Goal: Information Seeking & Learning: Learn about a topic

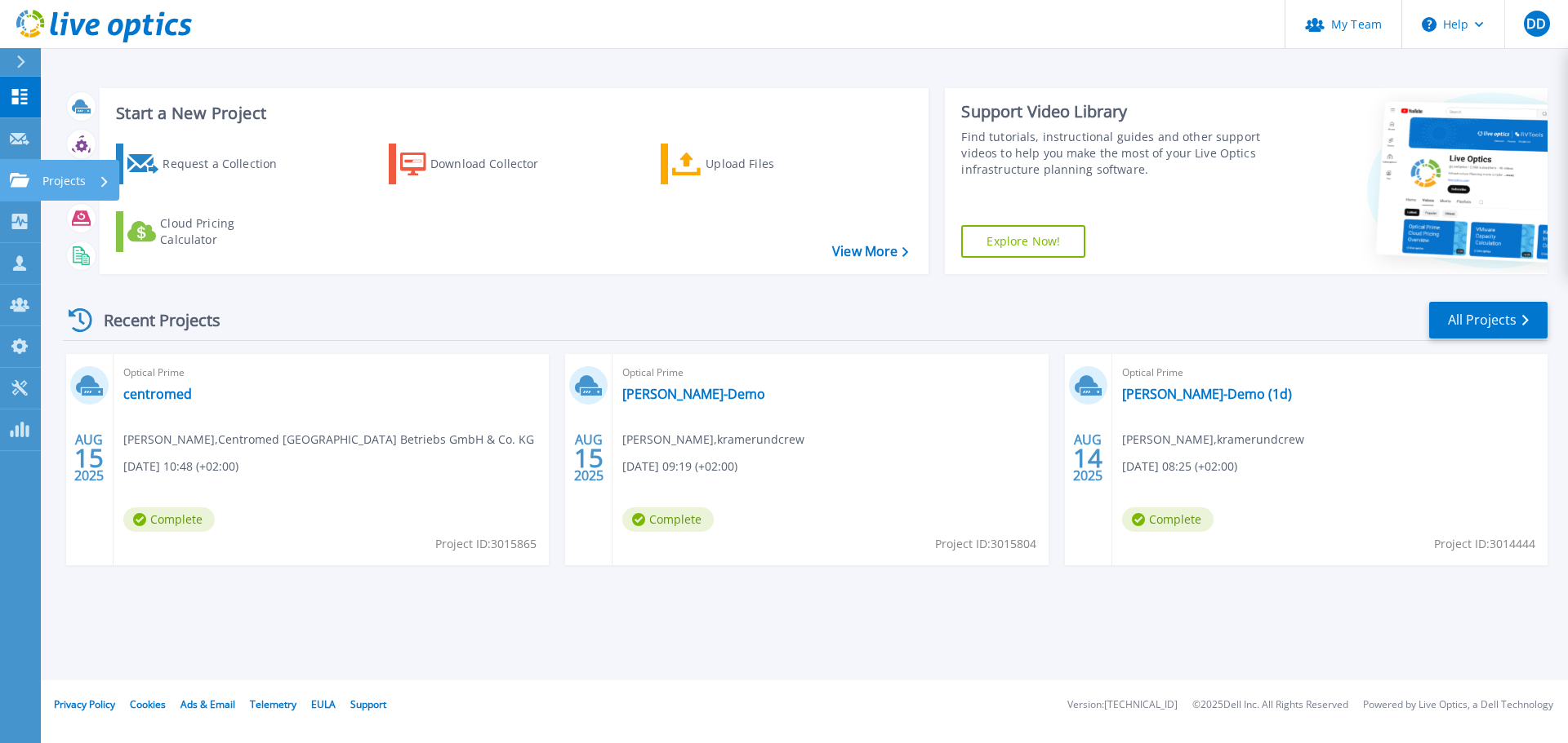
click at [30, 190] on link "Projects Projects" at bounding box center [21, 181] width 41 height 42
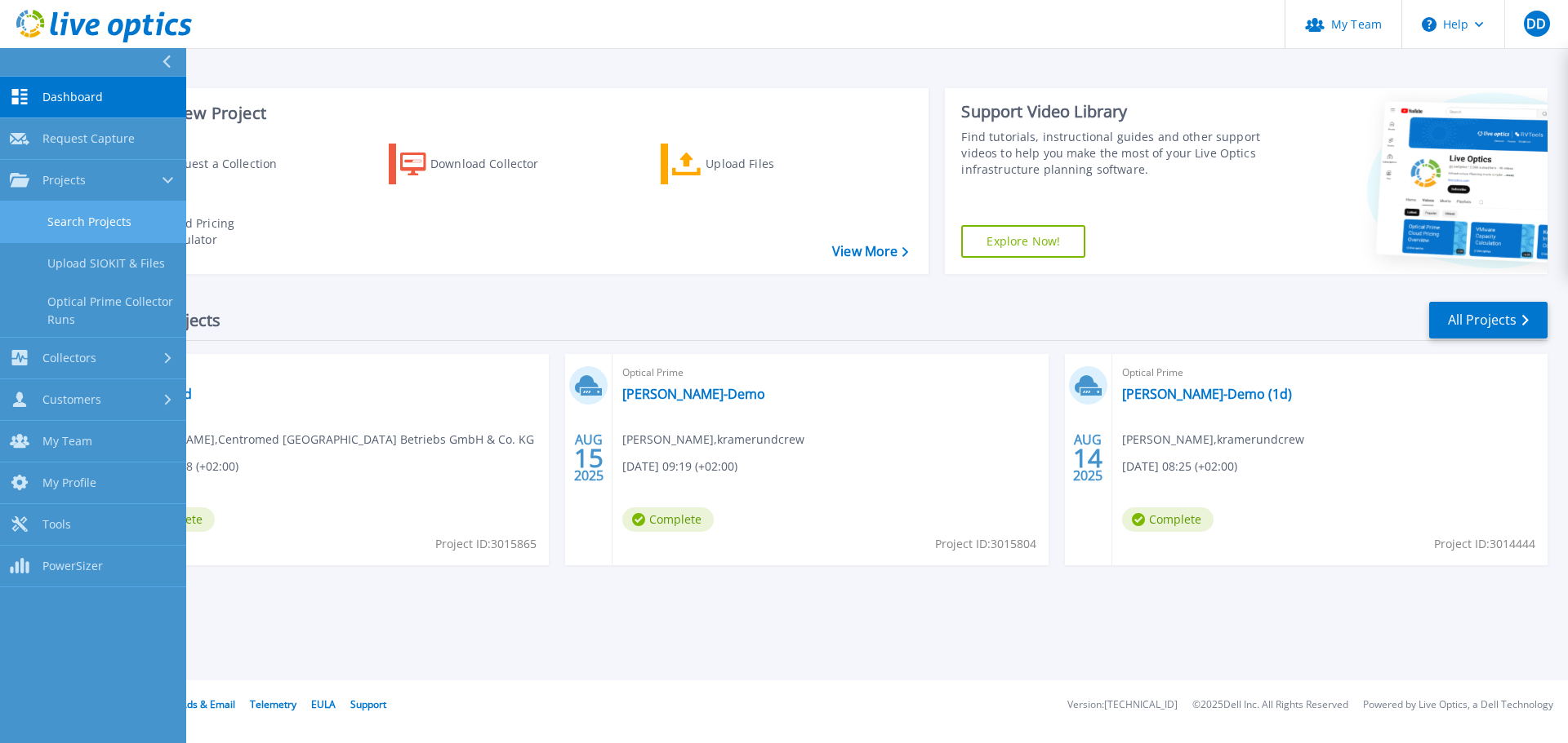
click at [69, 213] on link "Search Projects" at bounding box center [93, 222] width 186 height 42
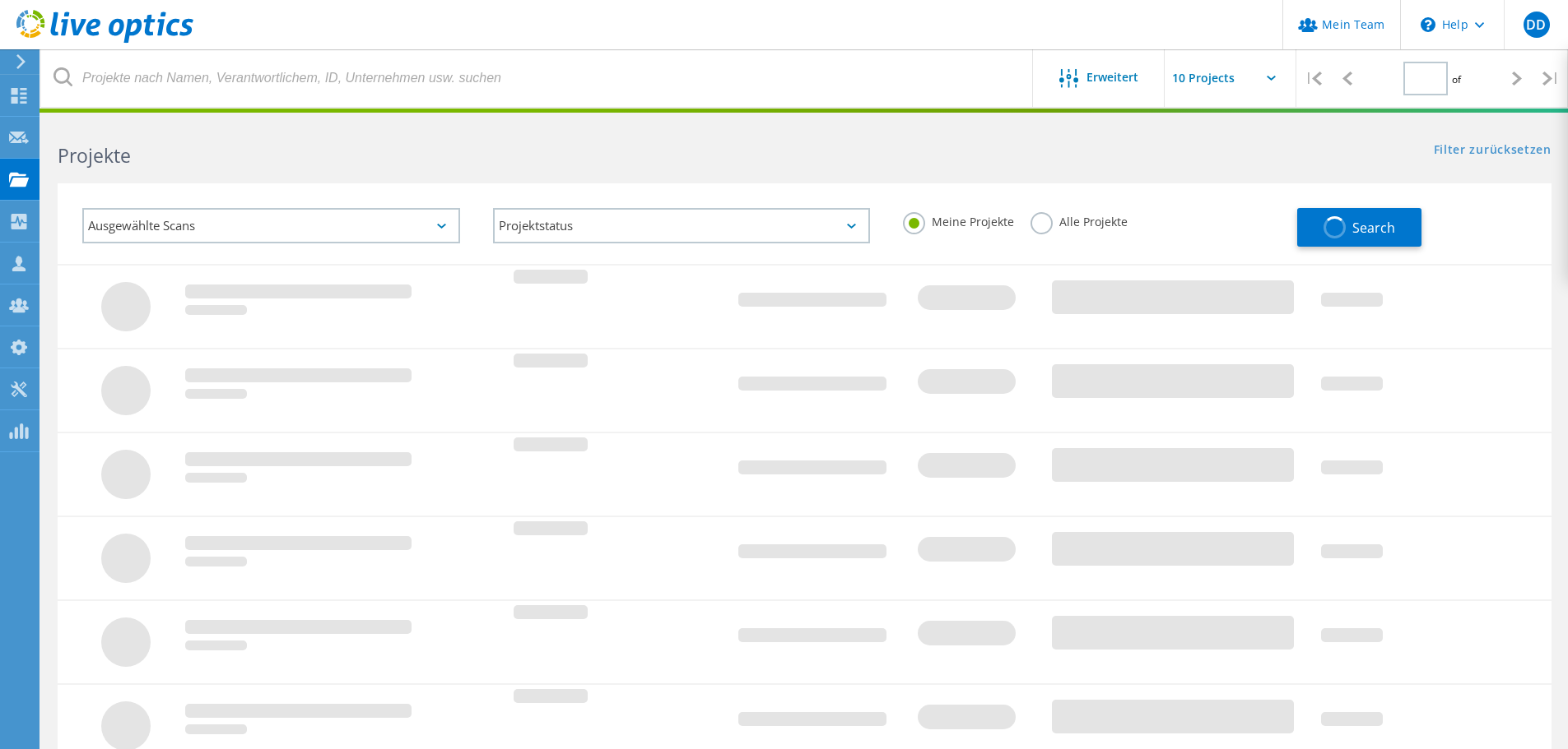
type input "1"
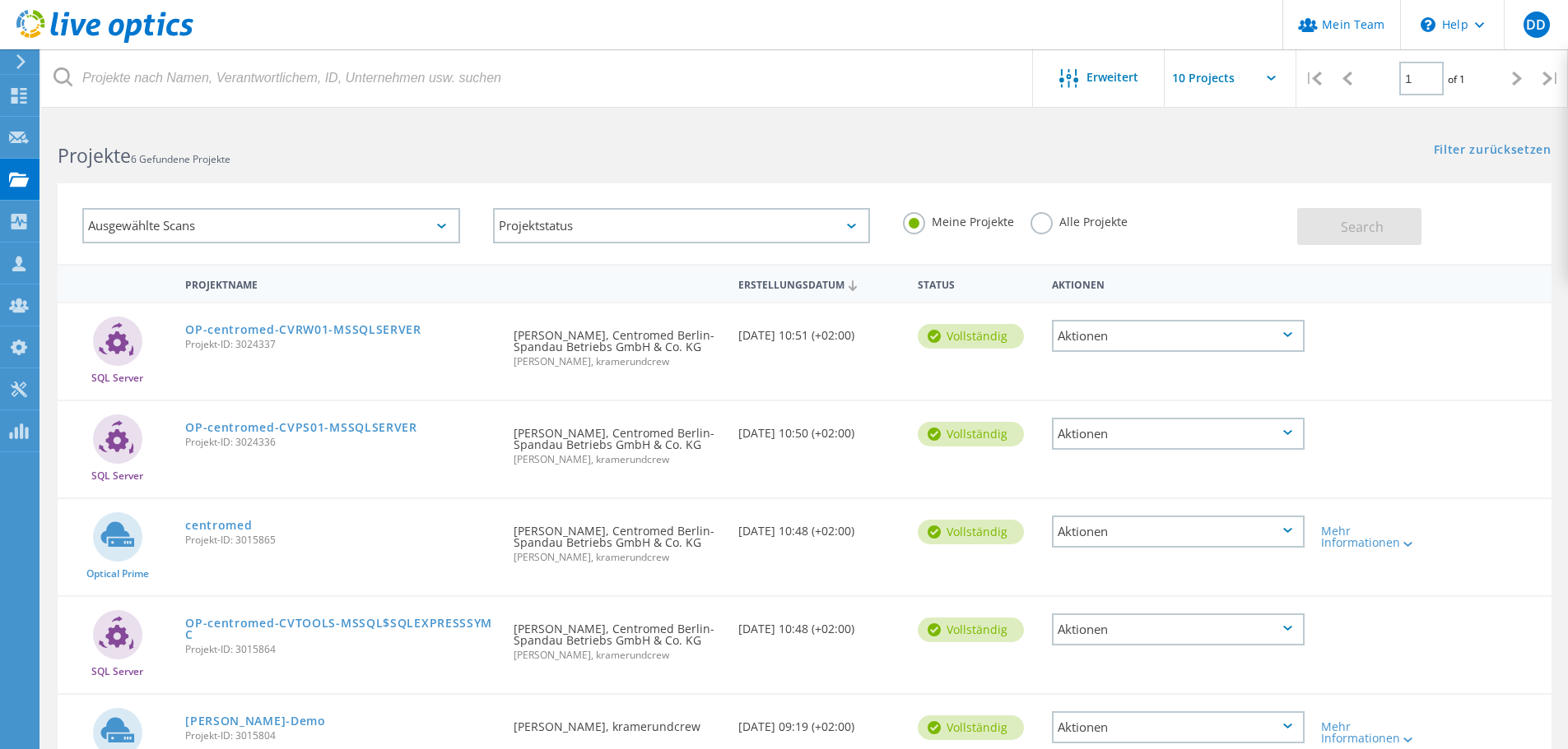
click at [1034, 227] on label "Alle Projekte" at bounding box center [1079, 220] width 97 height 16
click at [0, 0] on input "Alle Projekte" at bounding box center [0, 0] width 0 height 0
click at [1361, 217] on button "Search" at bounding box center [1359, 227] width 124 height 37
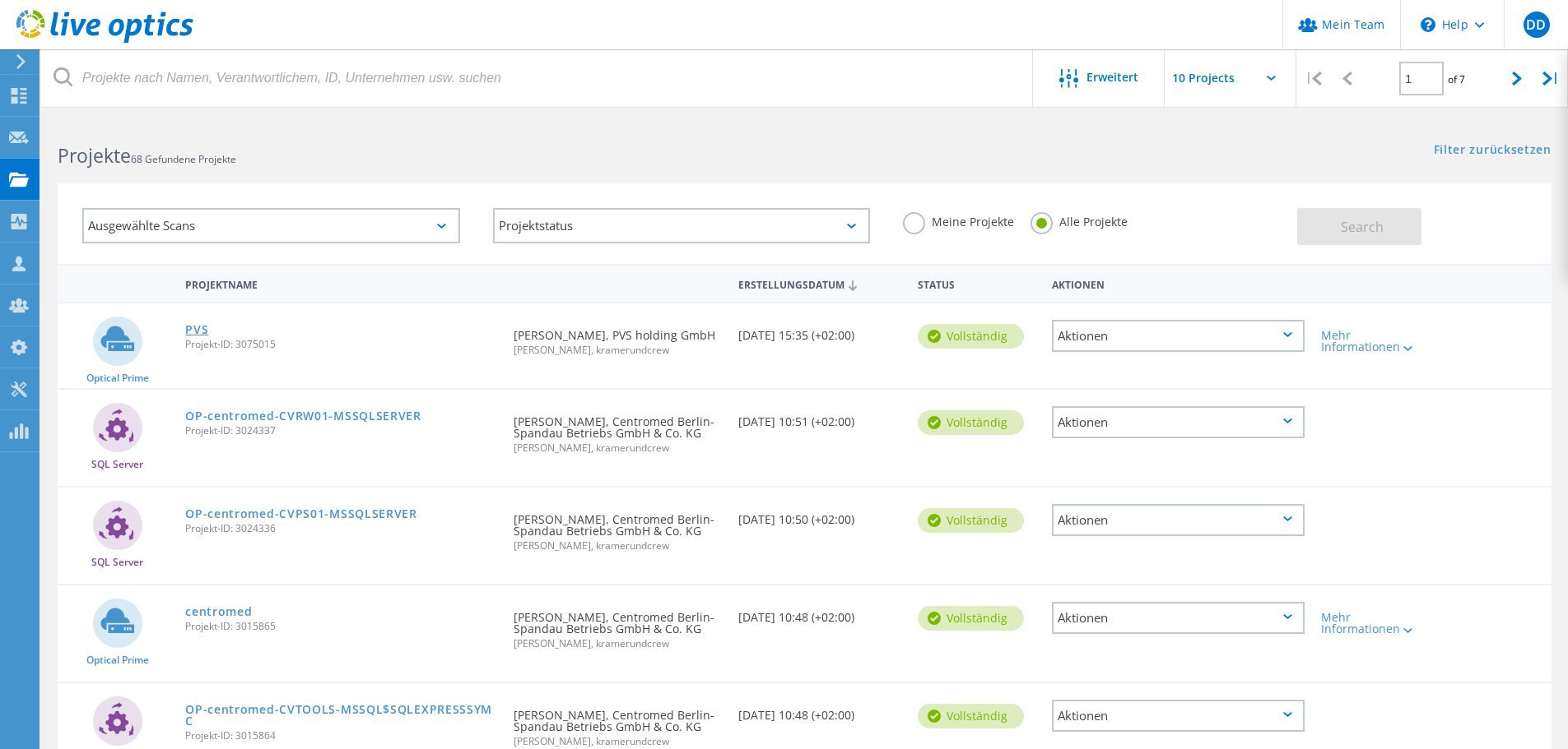
click at [202, 335] on link "PVS" at bounding box center [196, 330] width 23 height 12
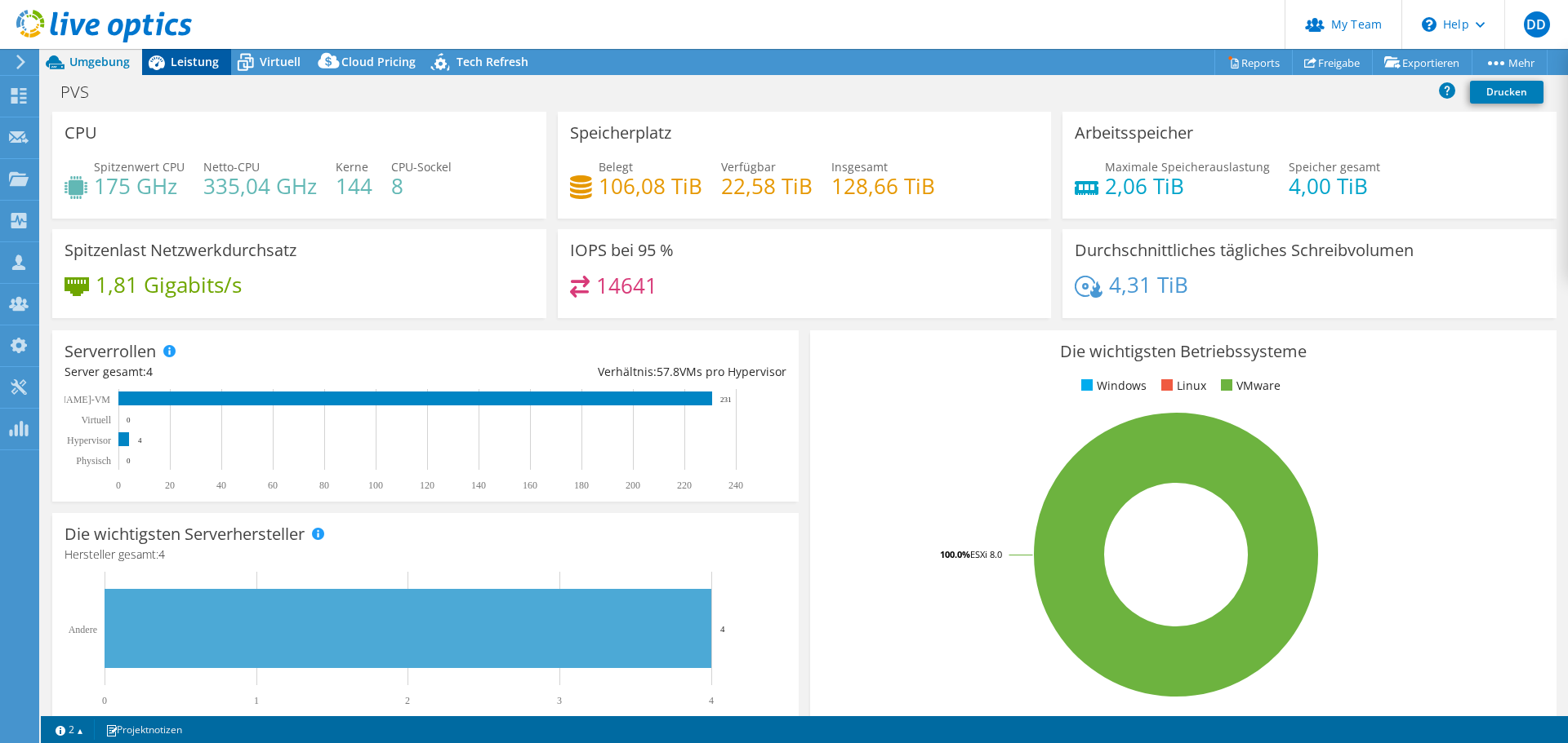
click at [203, 62] on span "Leistung" at bounding box center [194, 62] width 48 height 16
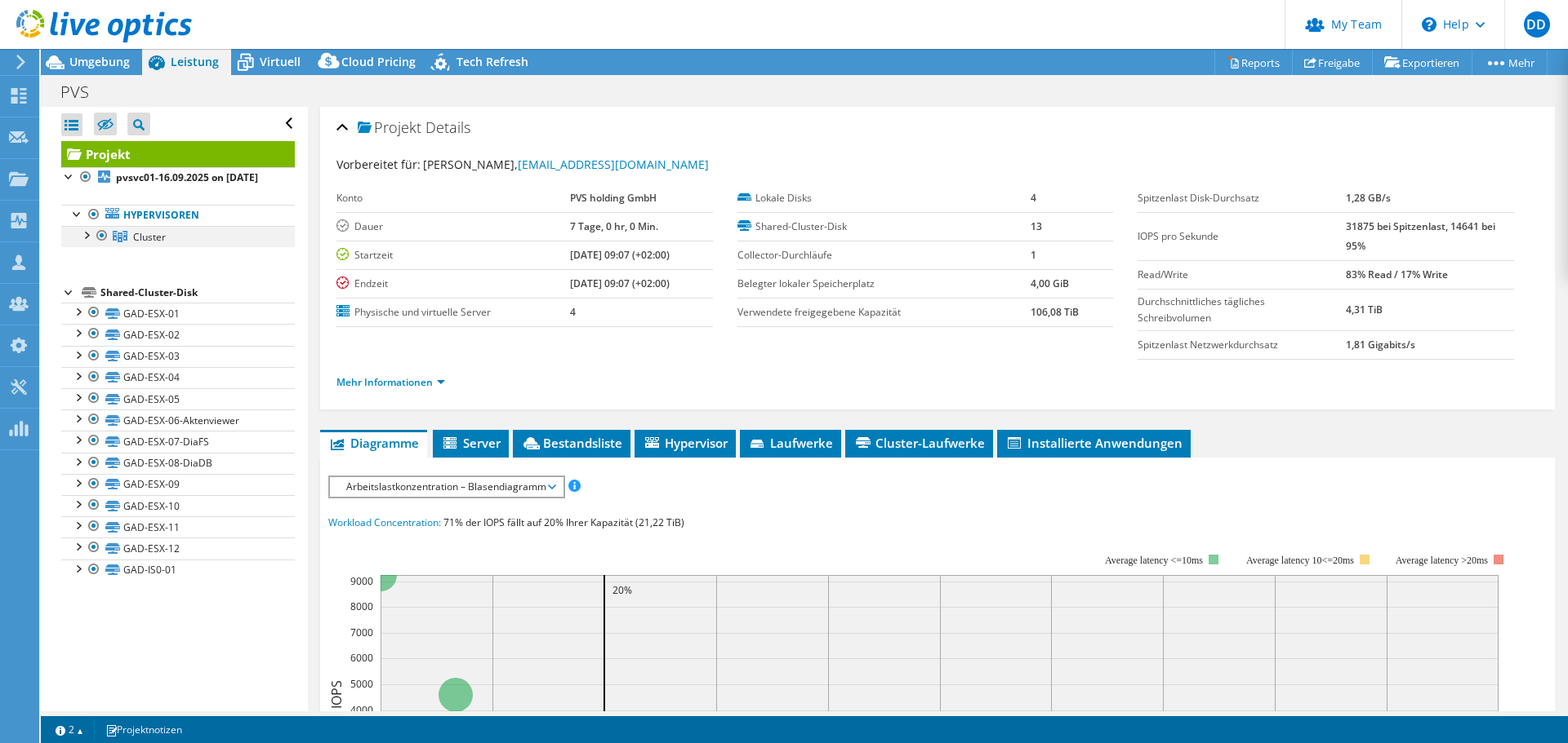
click at [81, 241] on div at bounding box center [85, 234] width 17 height 17
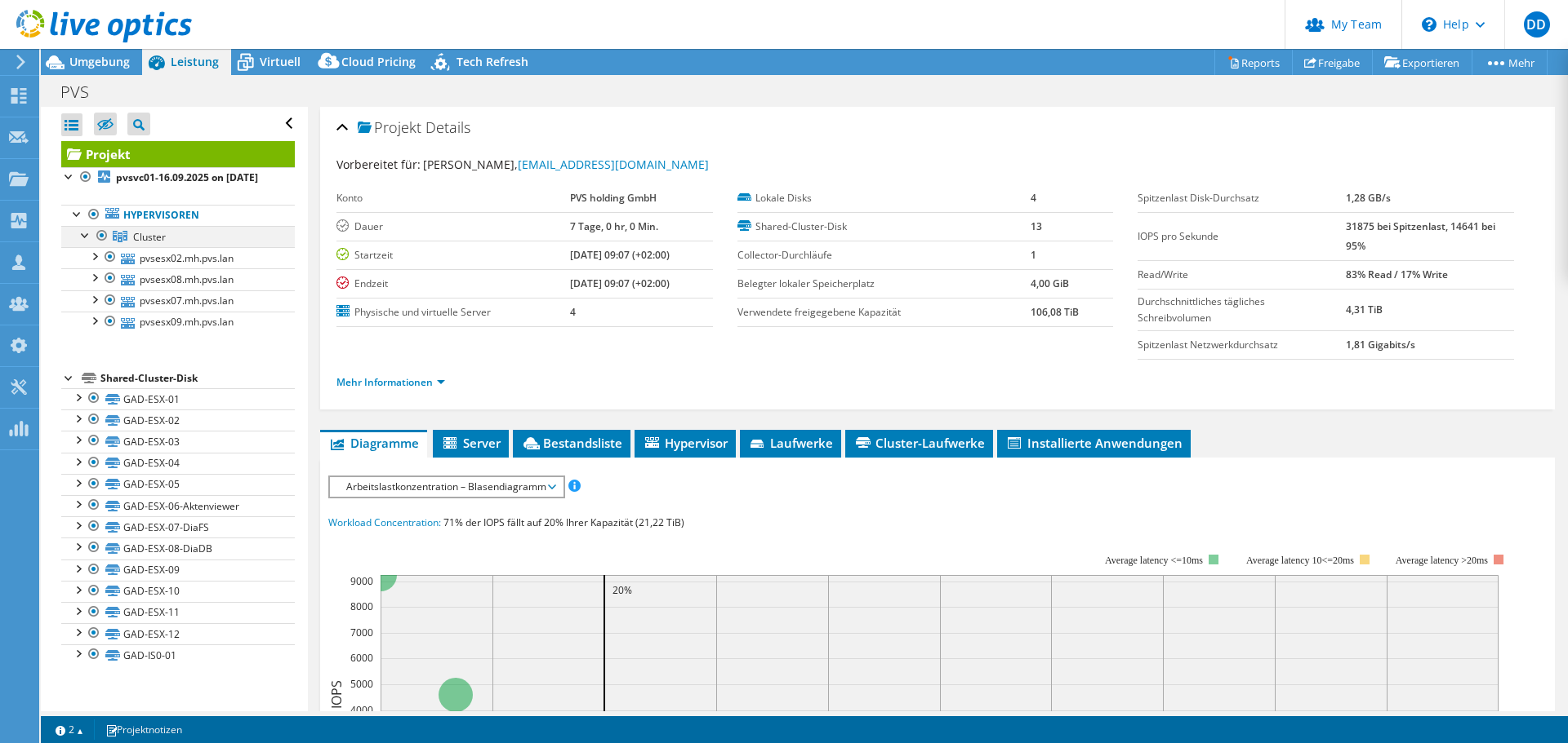
click at [77, 242] on div at bounding box center [85, 234] width 17 height 17
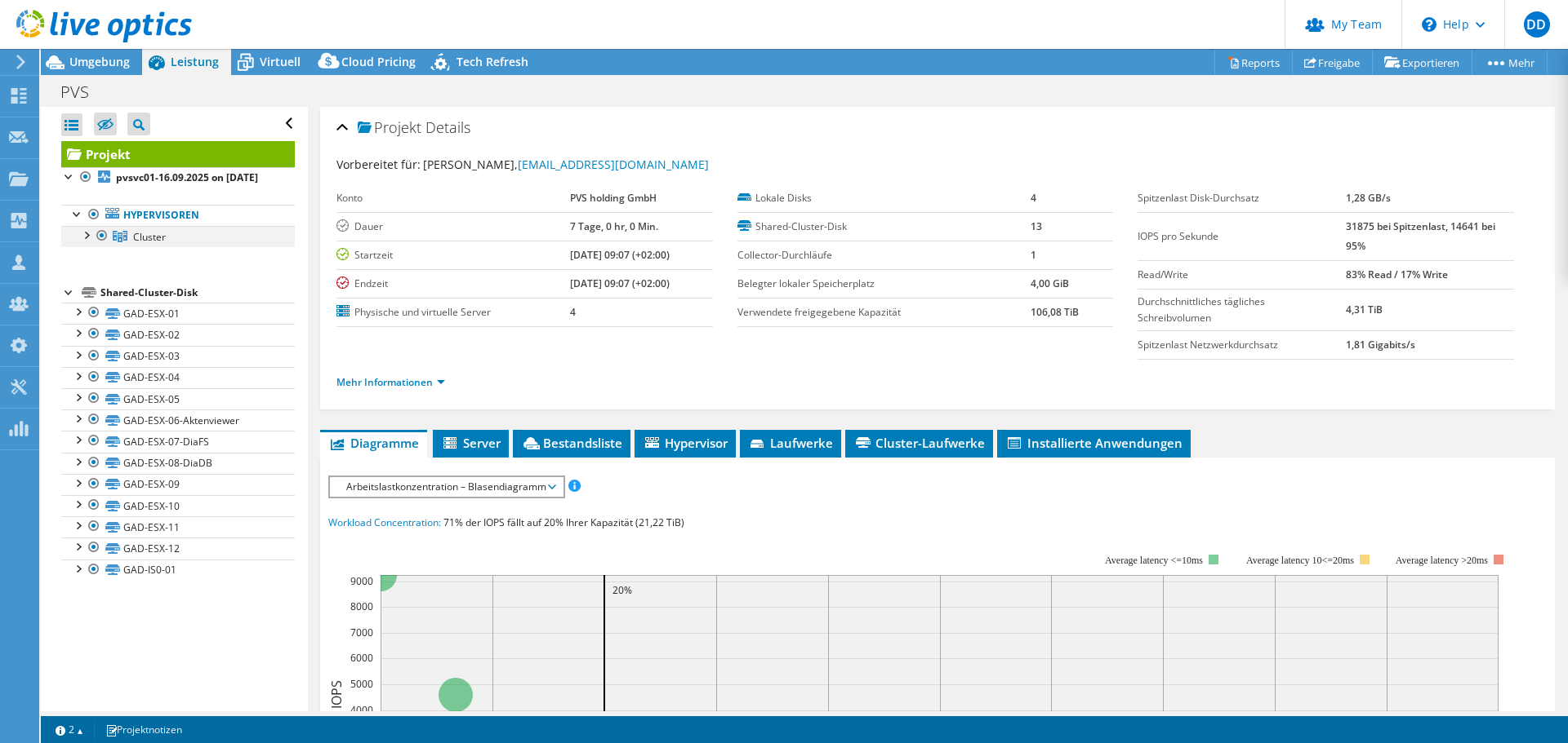
click at [81, 242] on div at bounding box center [85, 234] width 17 height 17
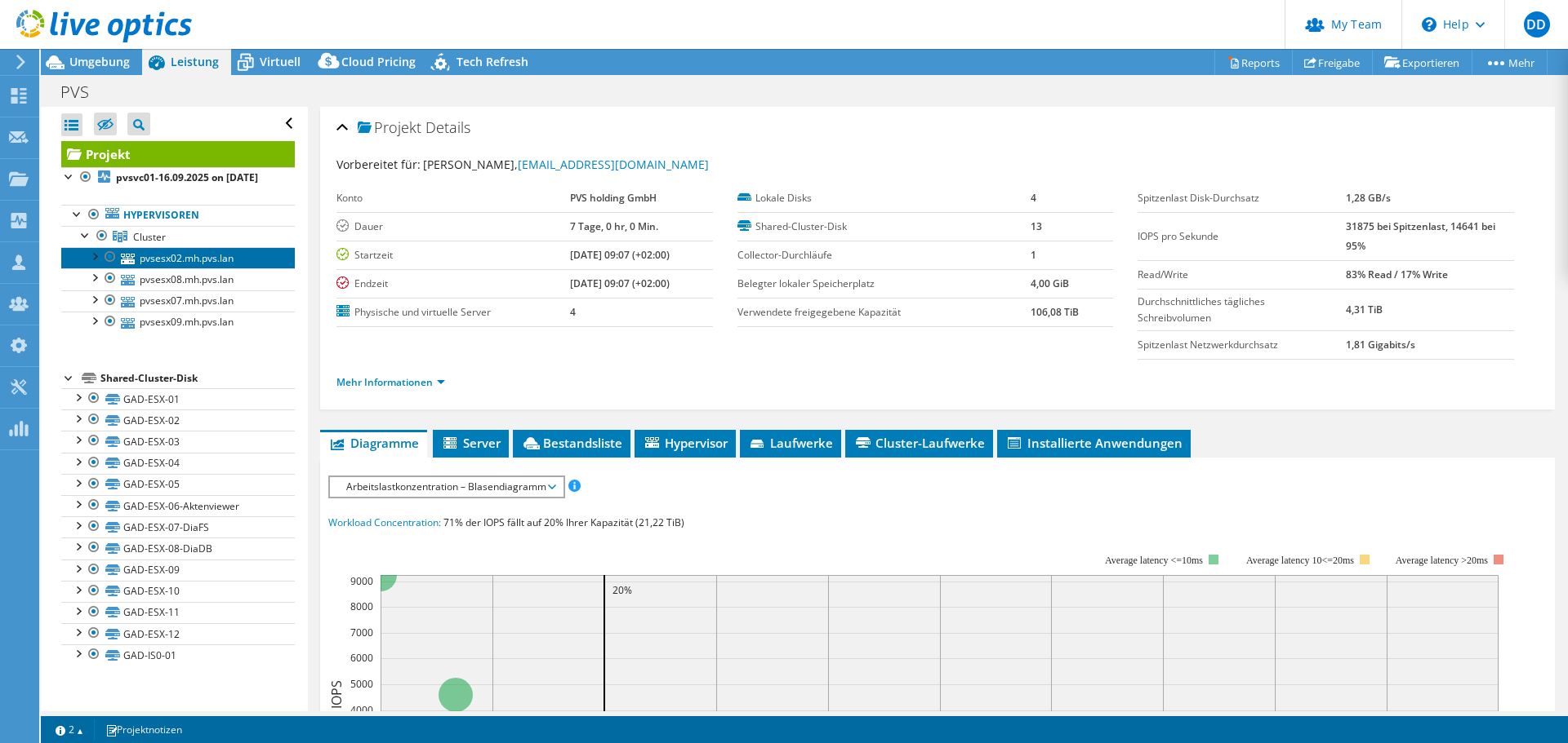
click at [145, 266] on link "pvsesx02.mh.pvs.lan" at bounding box center [178, 258] width 234 height 22
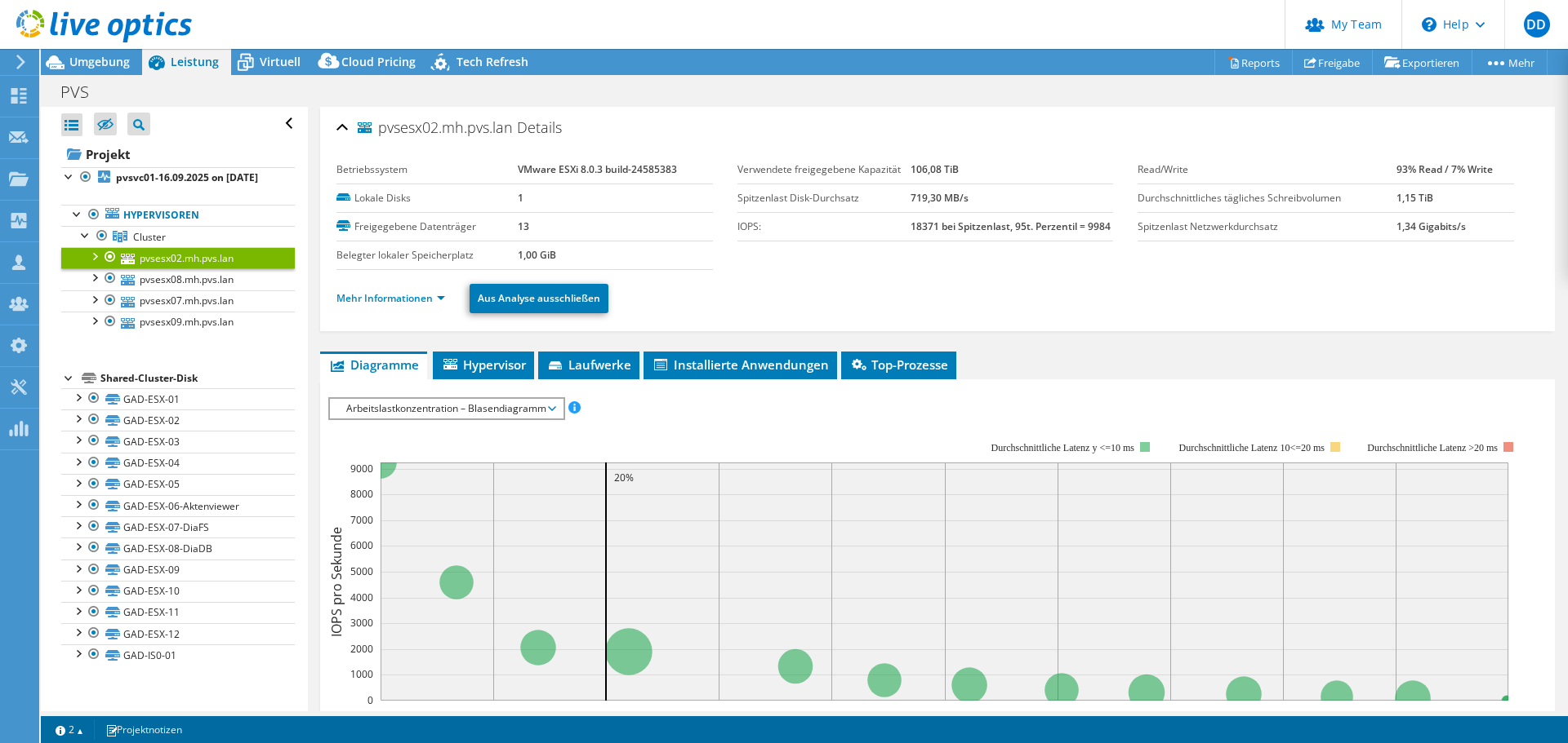
click at [404, 309] on ul "Mehr Informationen Aus Analyse ausschließen" at bounding box center [937, 296] width 1202 height 33
click at [404, 303] on link "Mehr Informationen" at bounding box center [390, 298] width 109 height 14
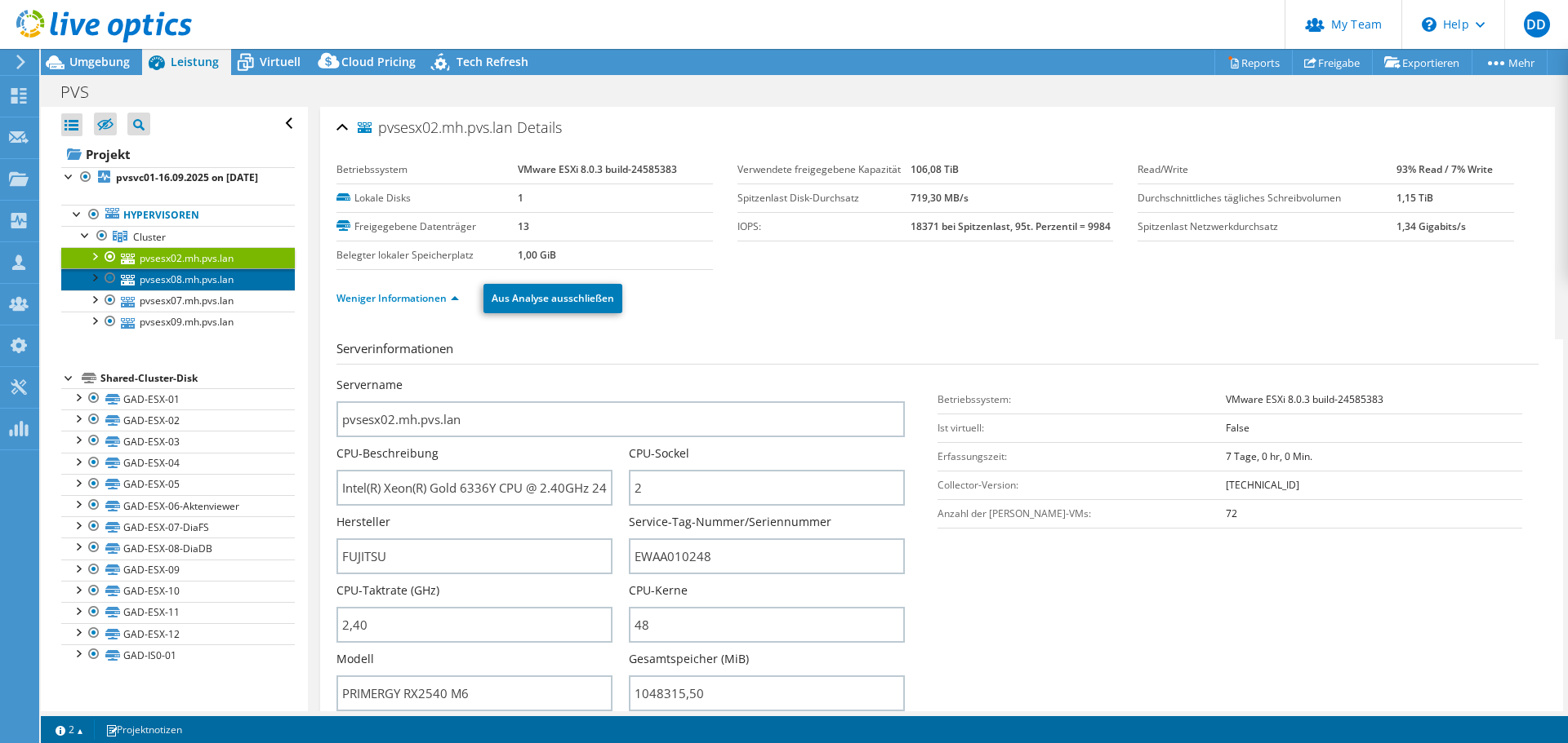
click at [195, 289] on link "pvsesx08.mh.pvs.lan" at bounding box center [178, 280] width 234 height 22
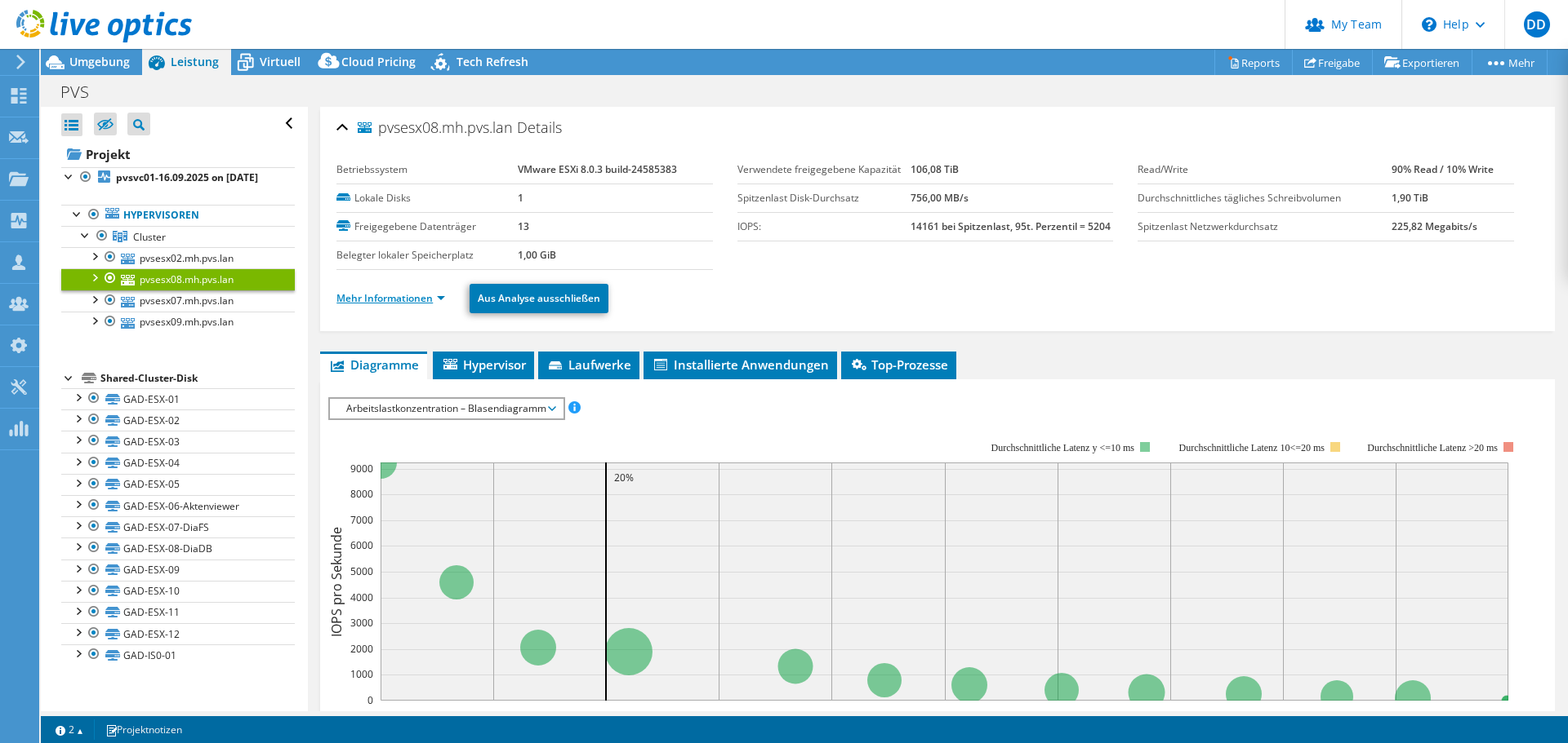
click at [425, 298] on link "Mehr Informationen" at bounding box center [390, 298] width 109 height 14
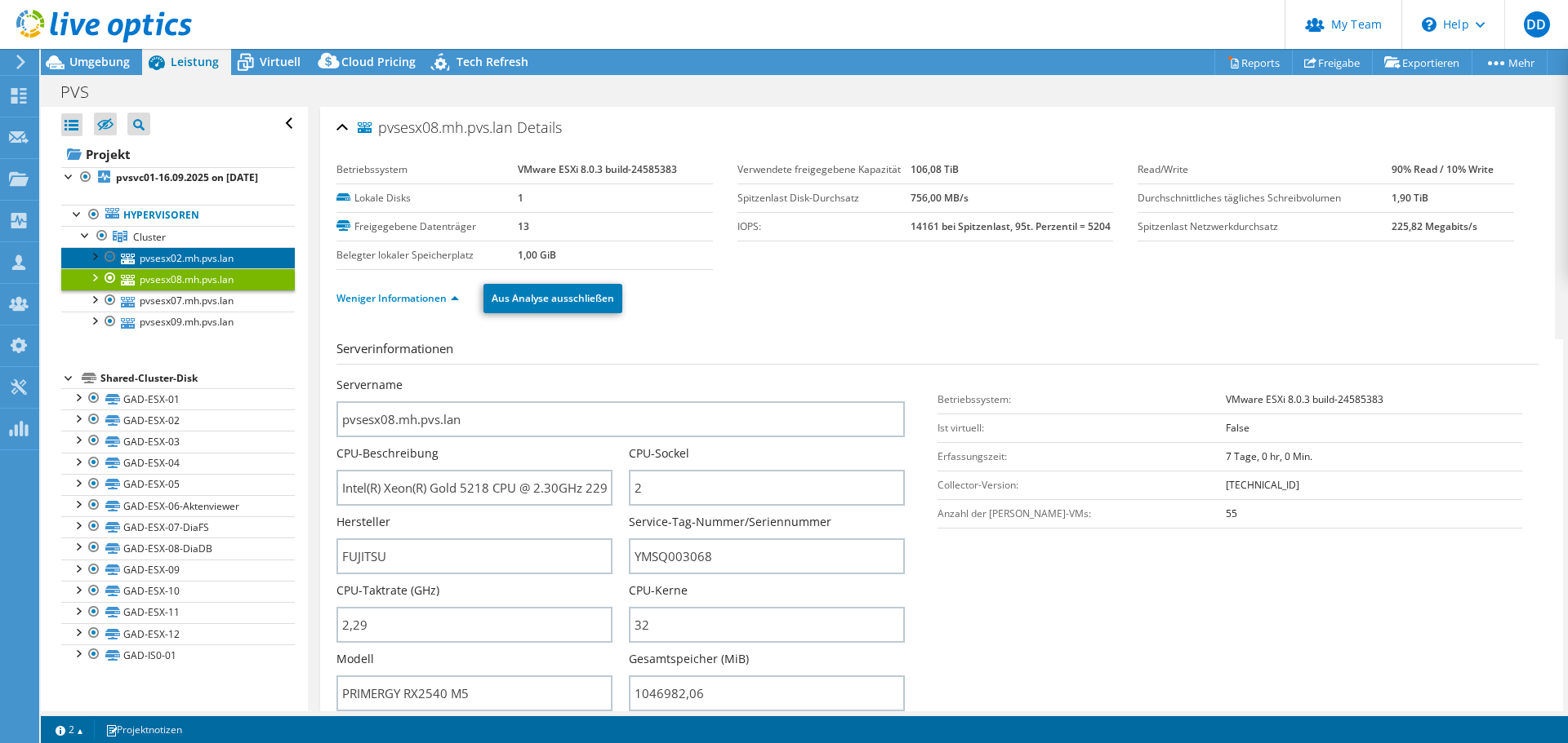
click at [227, 269] on link "pvsesx02.mh.pvs.lan" at bounding box center [178, 258] width 234 height 22
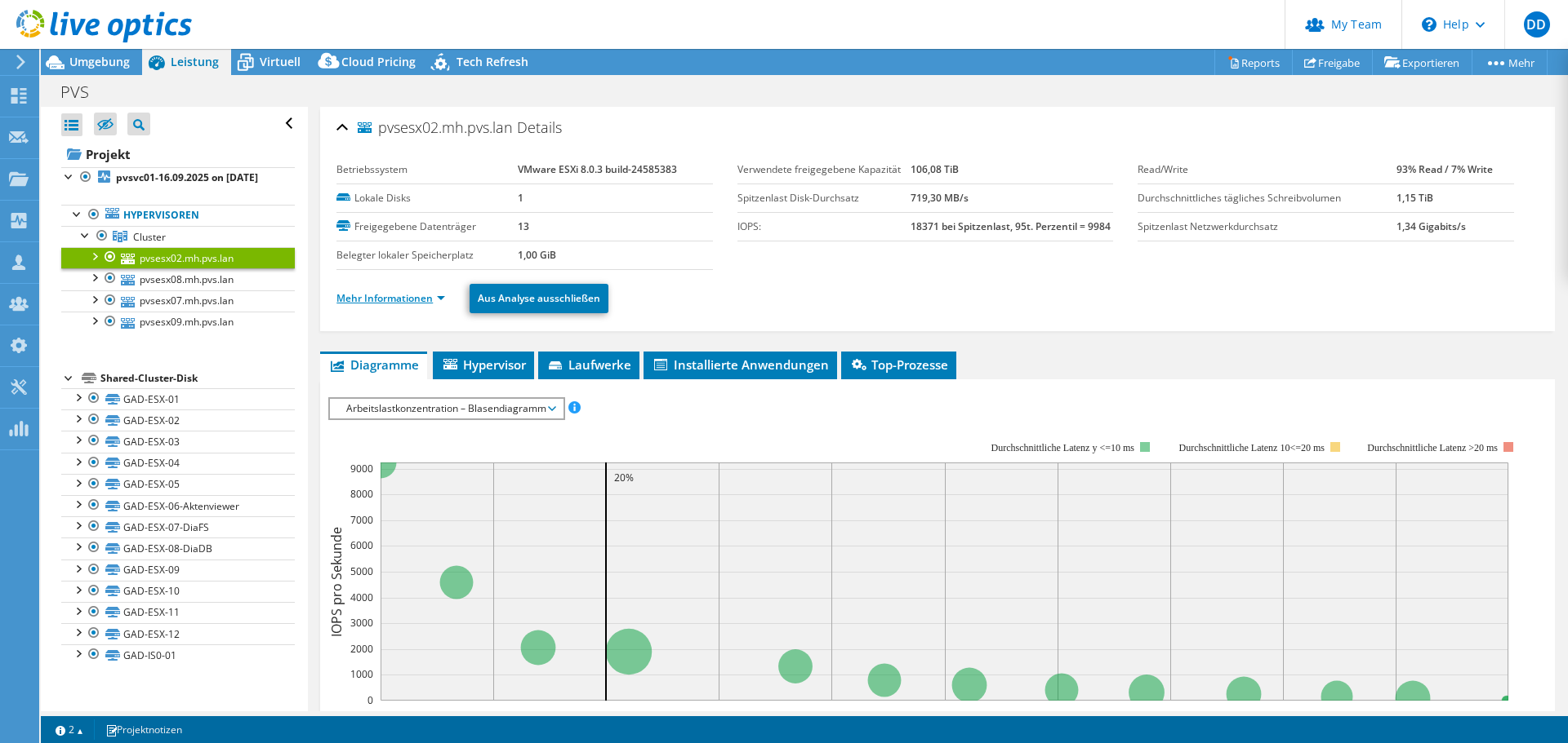
click at [414, 298] on link "Mehr Informationen" at bounding box center [390, 298] width 109 height 14
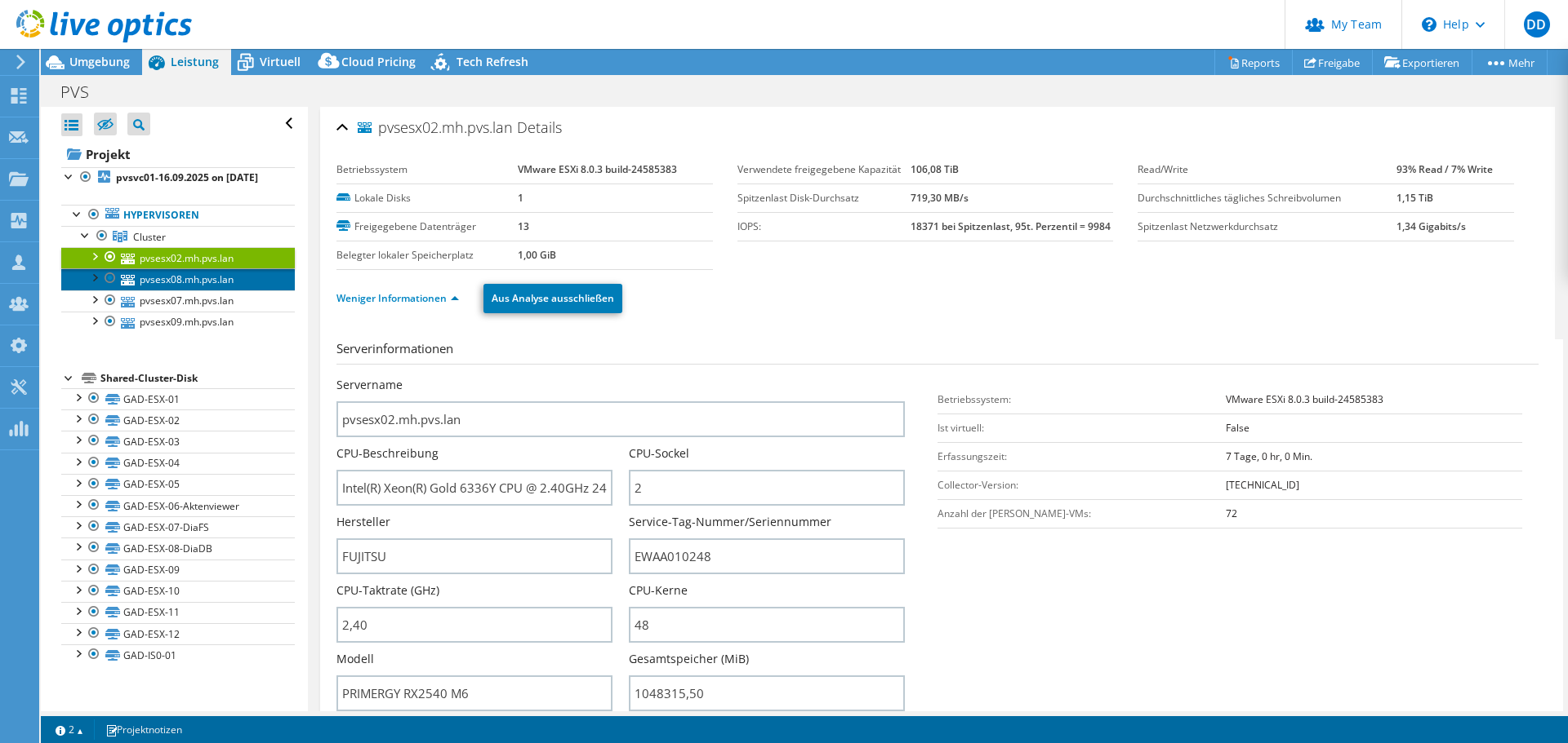
click at [190, 289] on link "pvsesx08.mh.pvs.lan" at bounding box center [178, 280] width 234 height 22
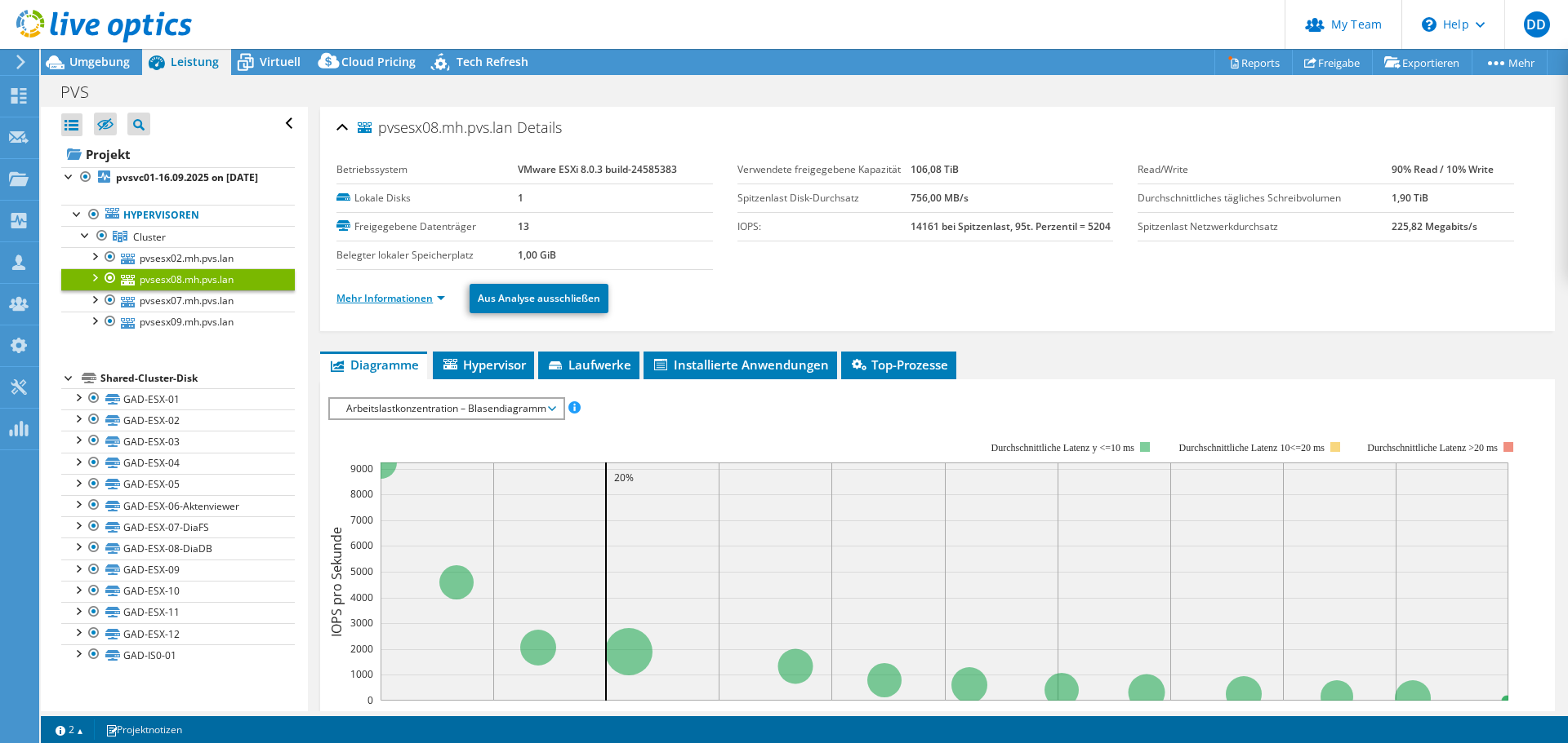
click at [396, 299] on link "Mehr Informationen" at bounding box center [390, 298] width 109 height 14
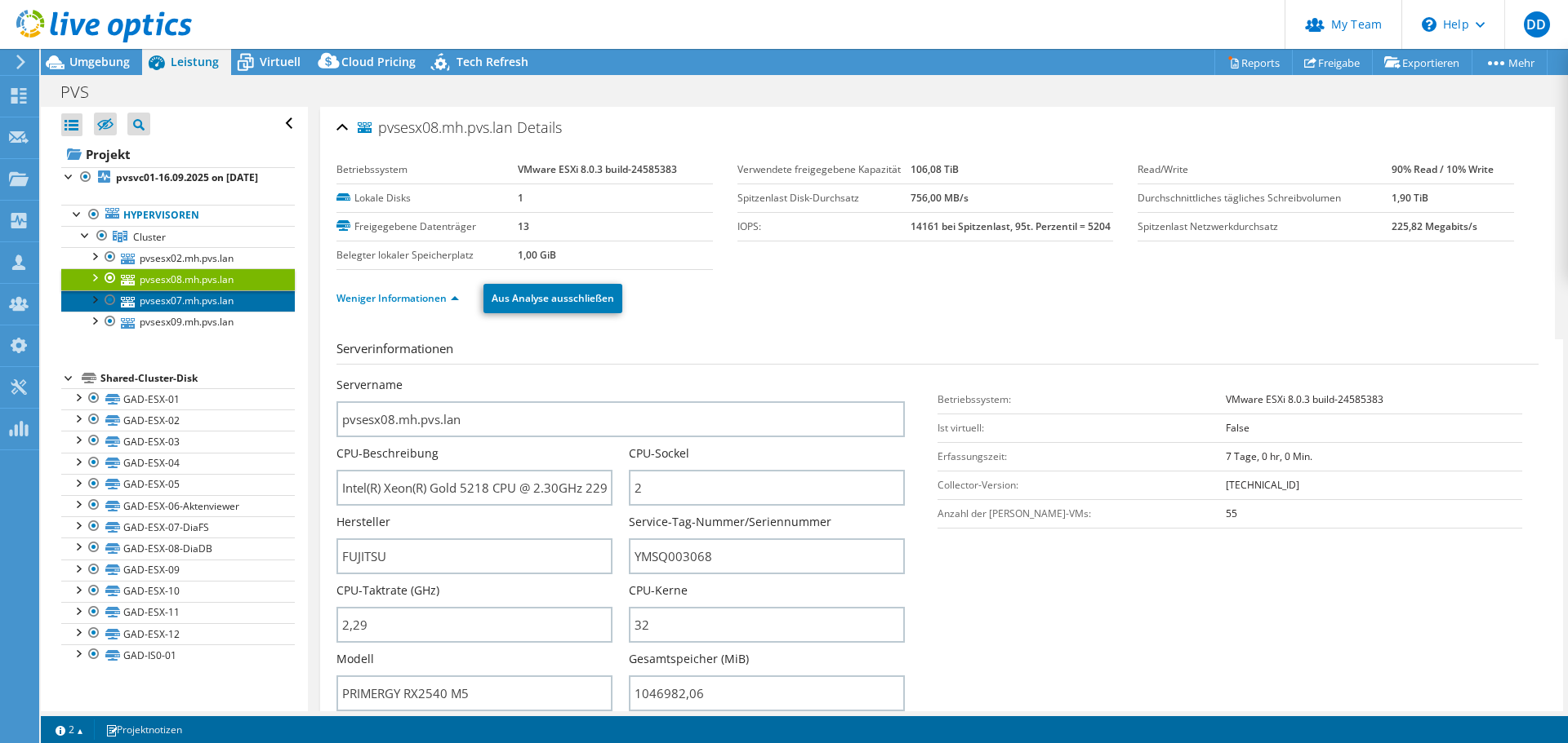
click at [246, 305] on link "pvsesx07.mh.pvs.lan" at bounding box center [178, 301] width 234 height 22
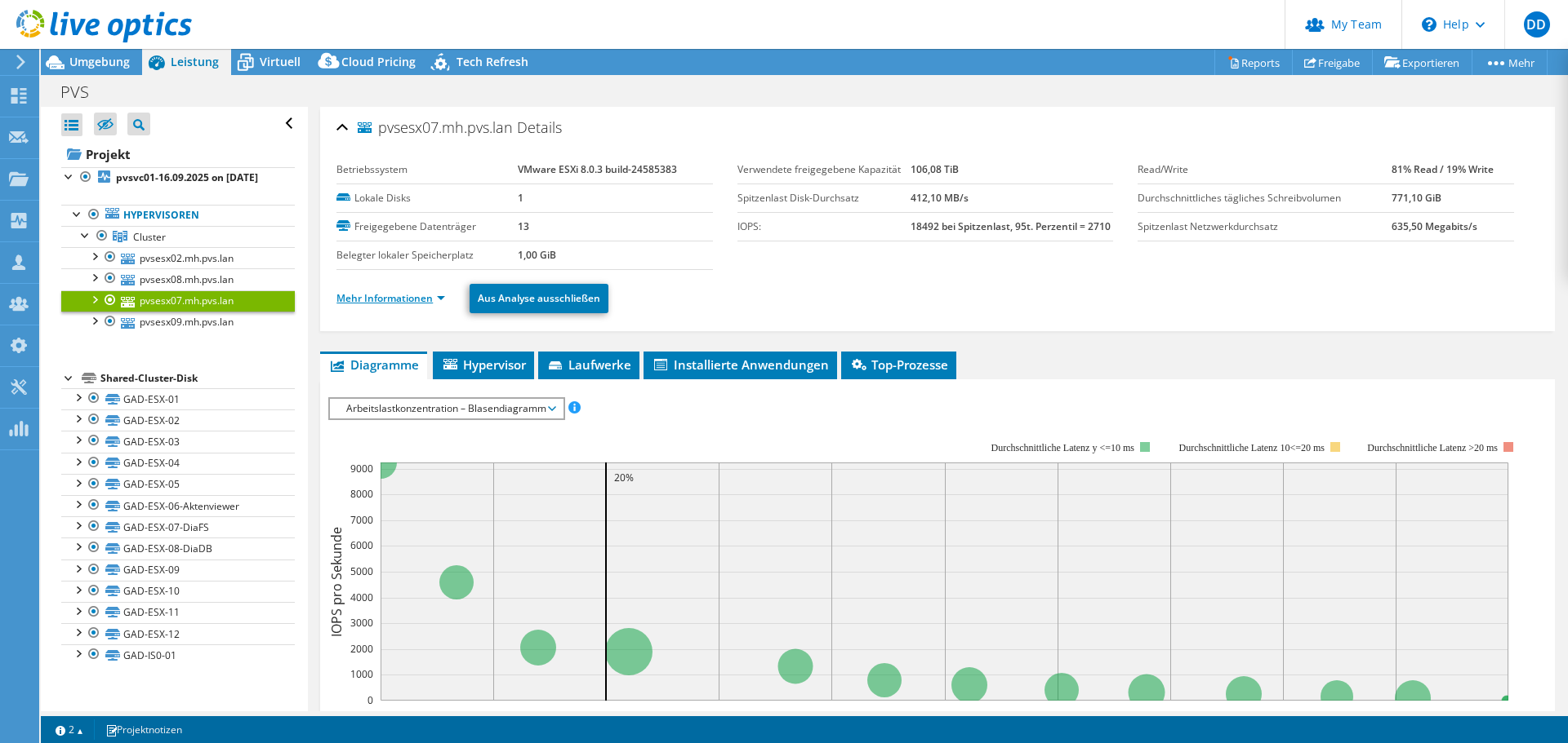
click at [396, 292] on link "Mehr Informationen" at bounding box center [390, 298] width 109 height 14
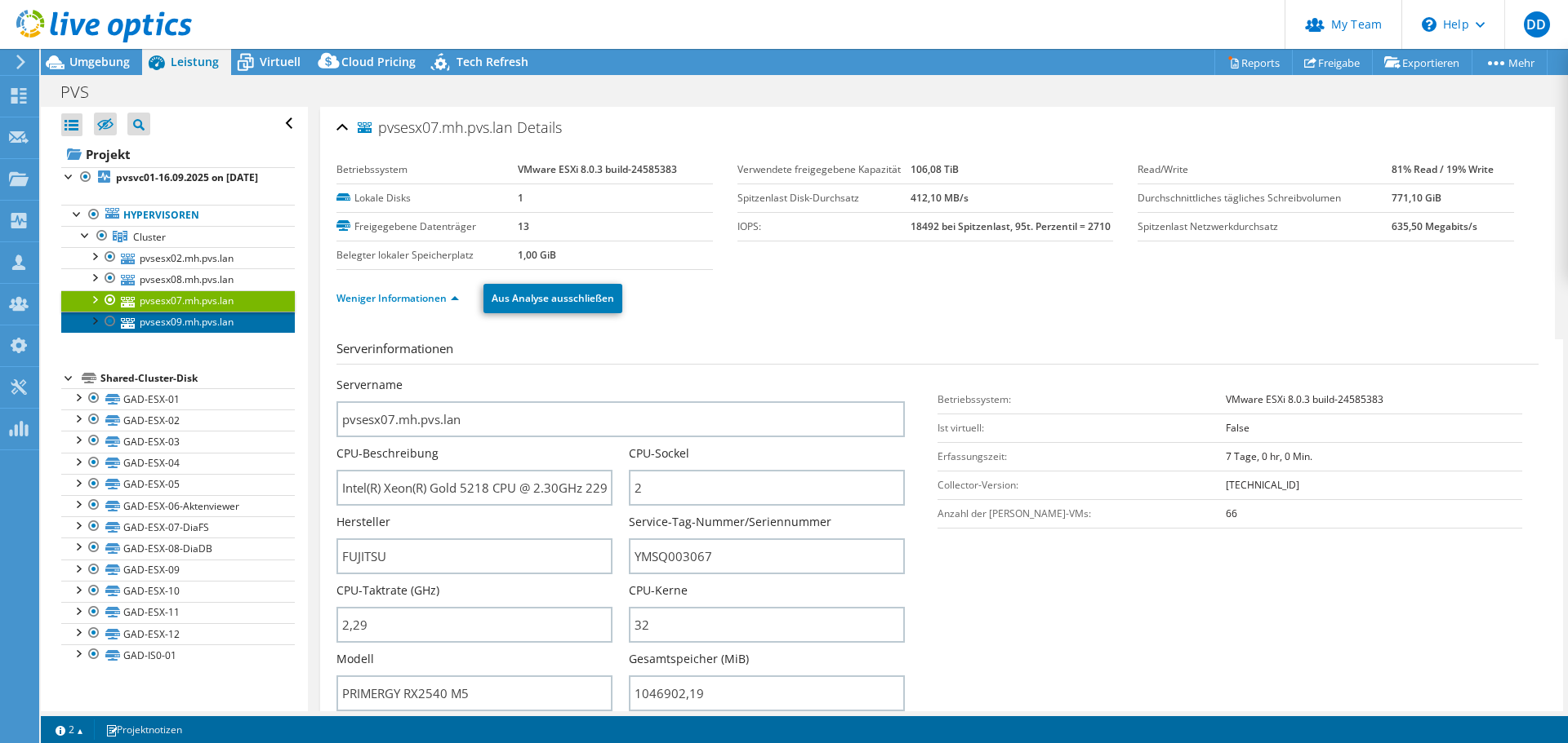
click at [226, 333] on link "pvsesx09.mh.pvs.lan" at bounding box center [178, 323] width 234 height 22
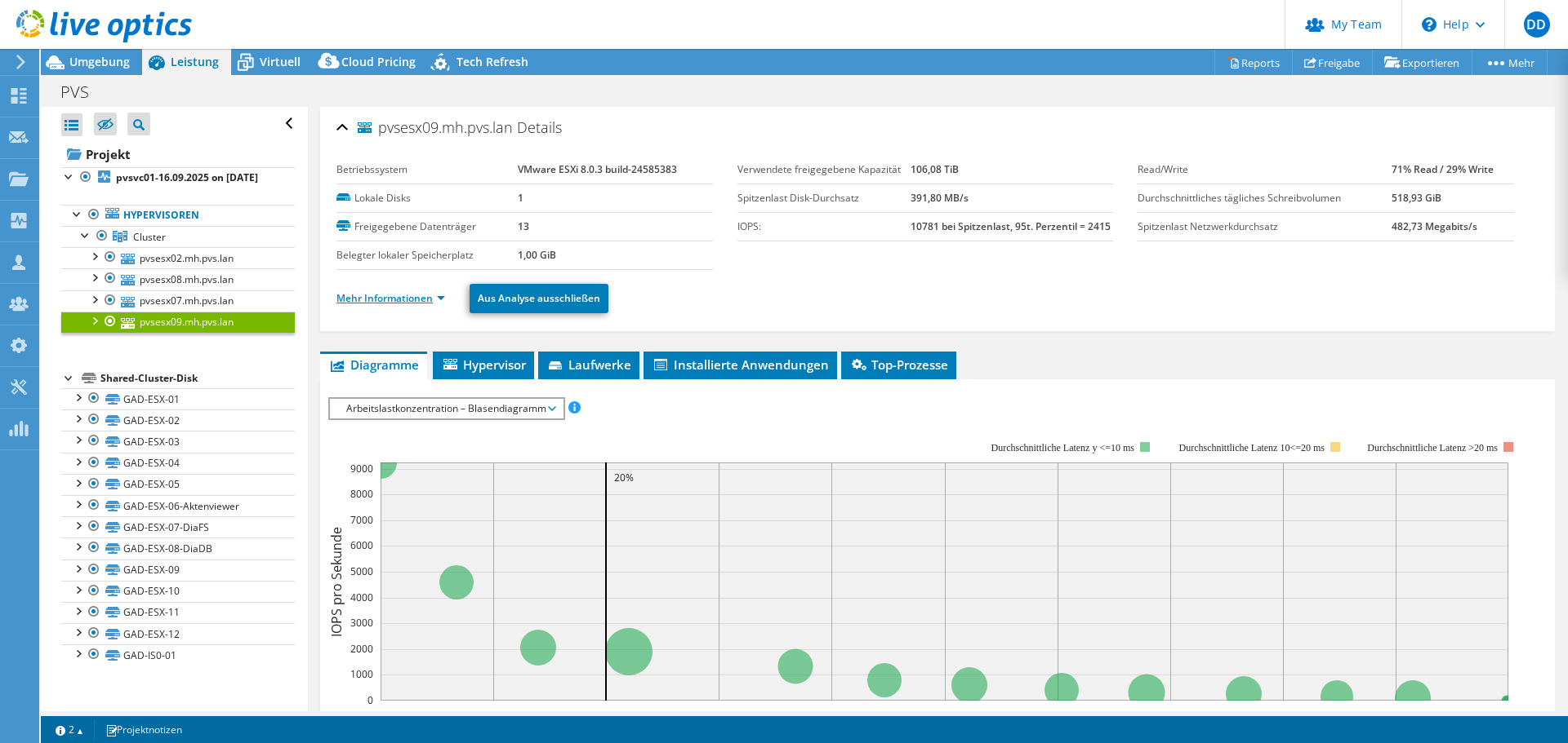
click at [433, 302] on link "Mehr Informationen" at bounding box center [390, 298] width 109 height 14
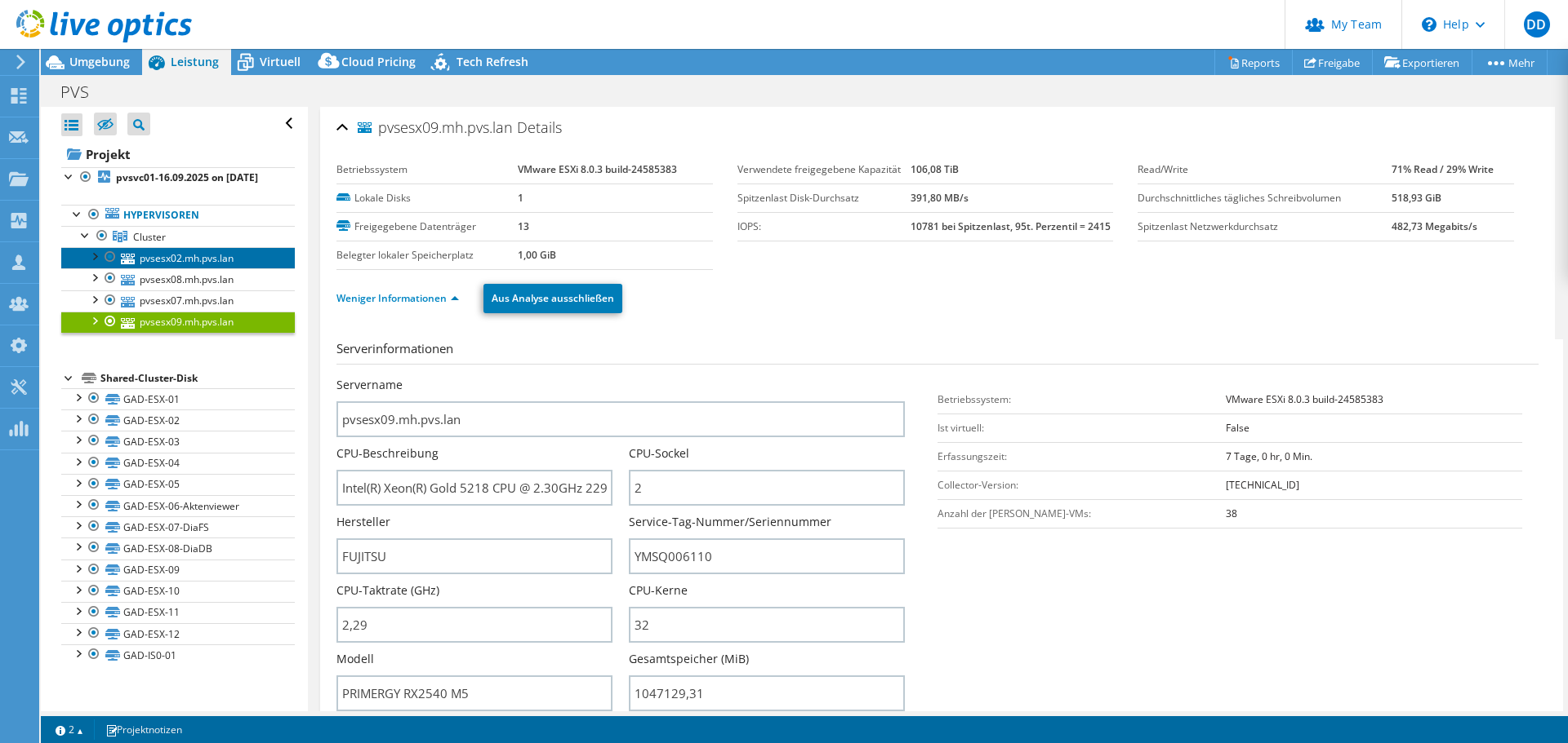
click at [184, 269] on link "pvsesx02.mh.pvs.lan" at bounding box center [178, 258] width 234 height 22
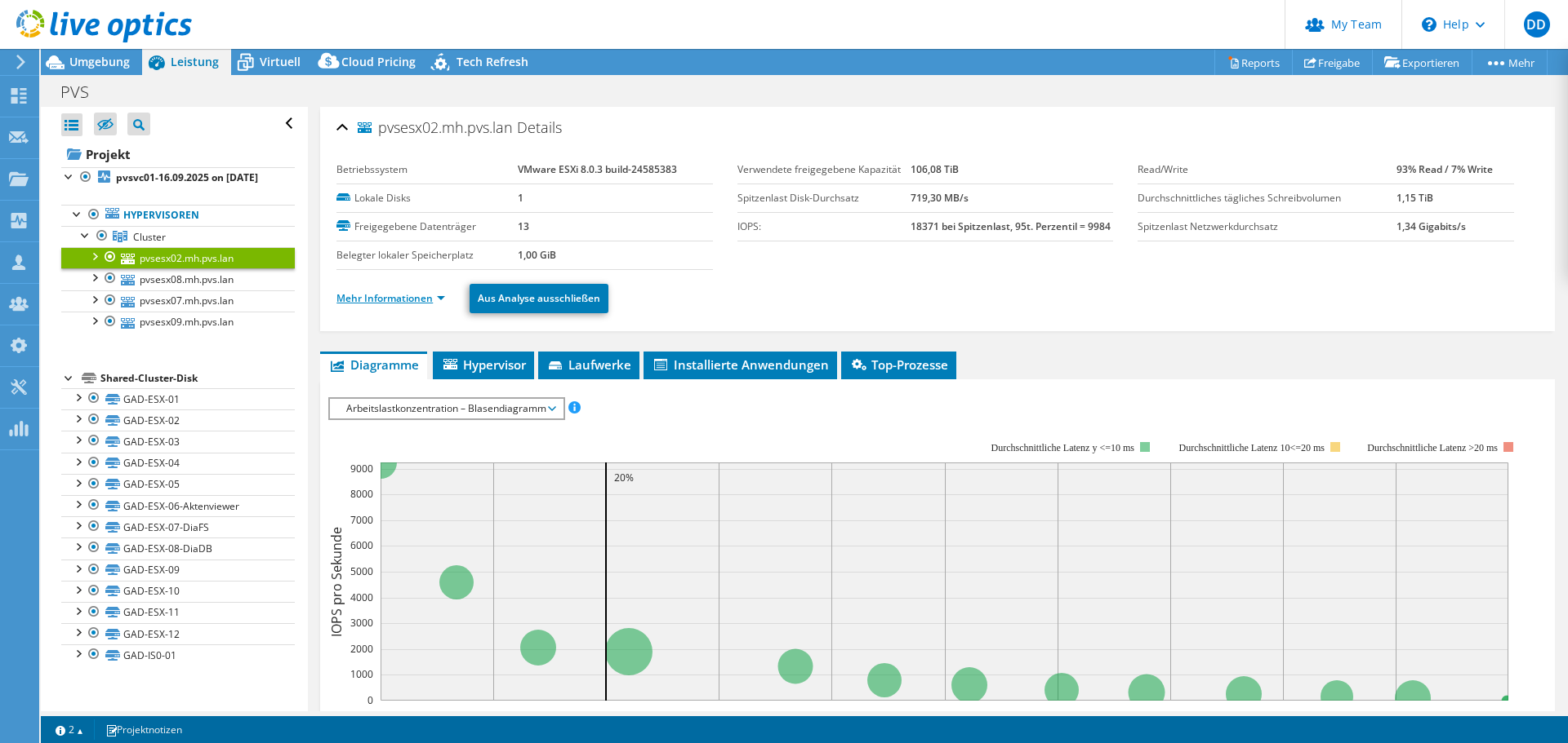
click at [418, 301] on link "Mehr Informationen" at bounding box center [390, 298] width 109 height 14
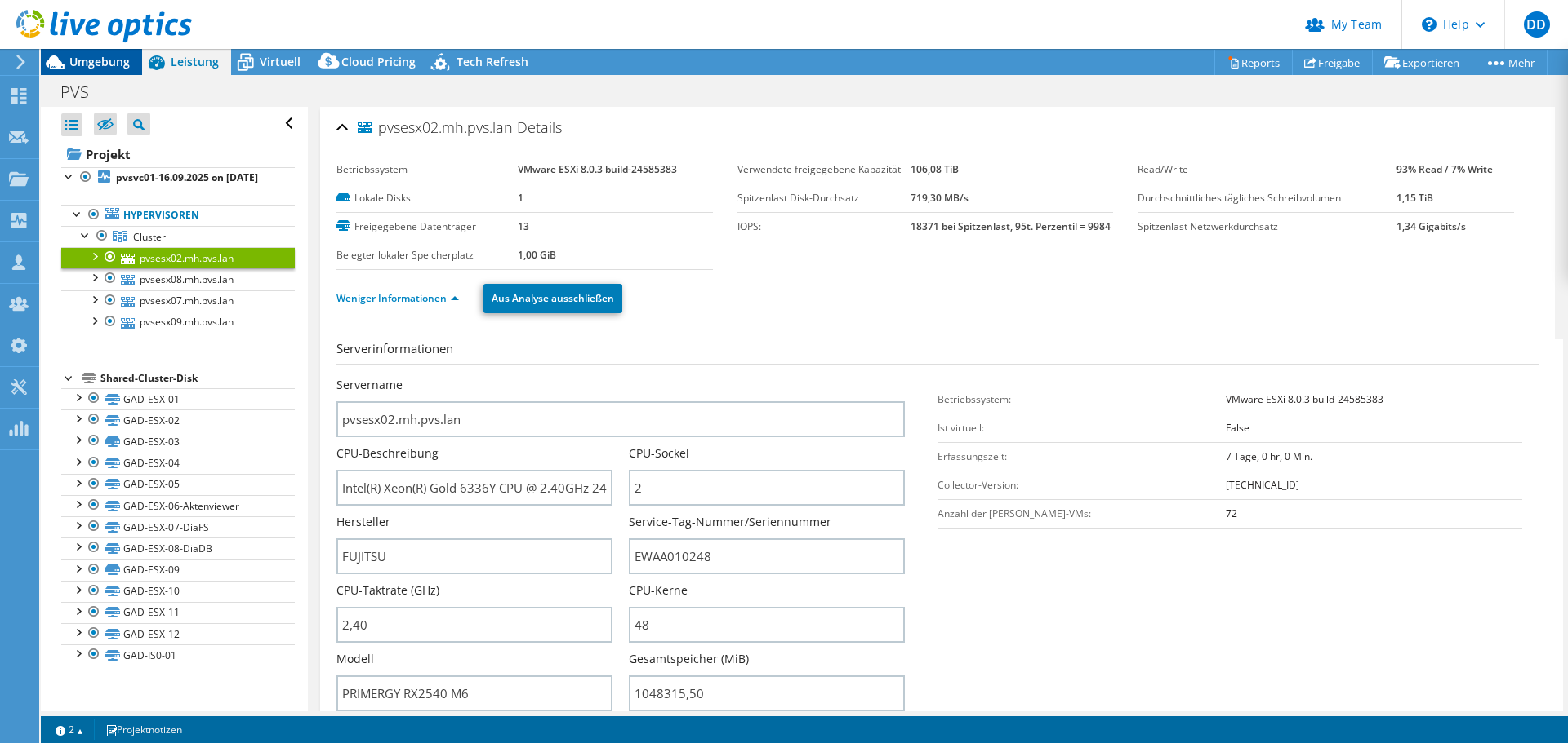
click at [119, 64] on span "Umgebung" at bounding box center [100, 62] width 61 height 16
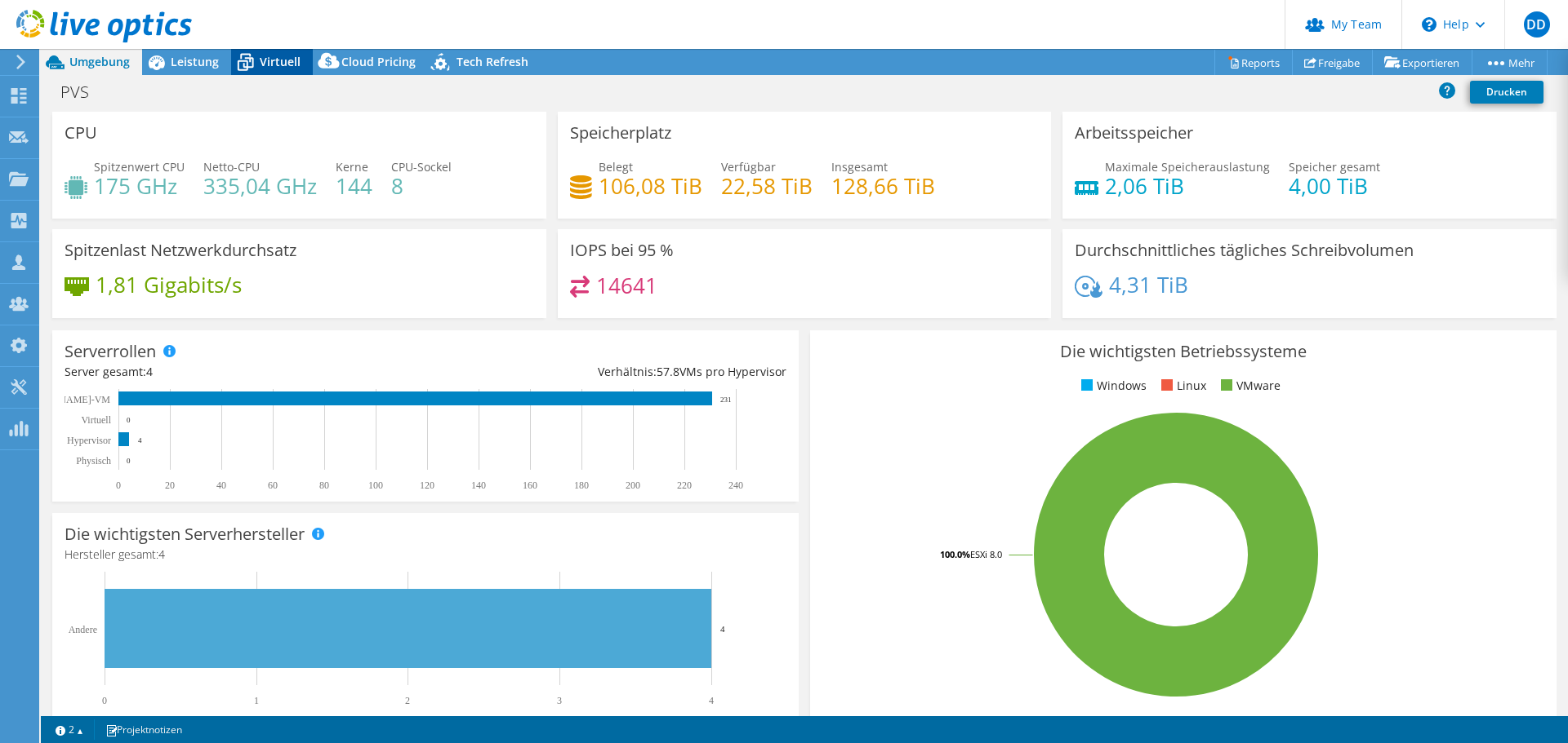
click at [292, 62] on span "Virtuell" at bounding box center [280, 62] width 41 height 16
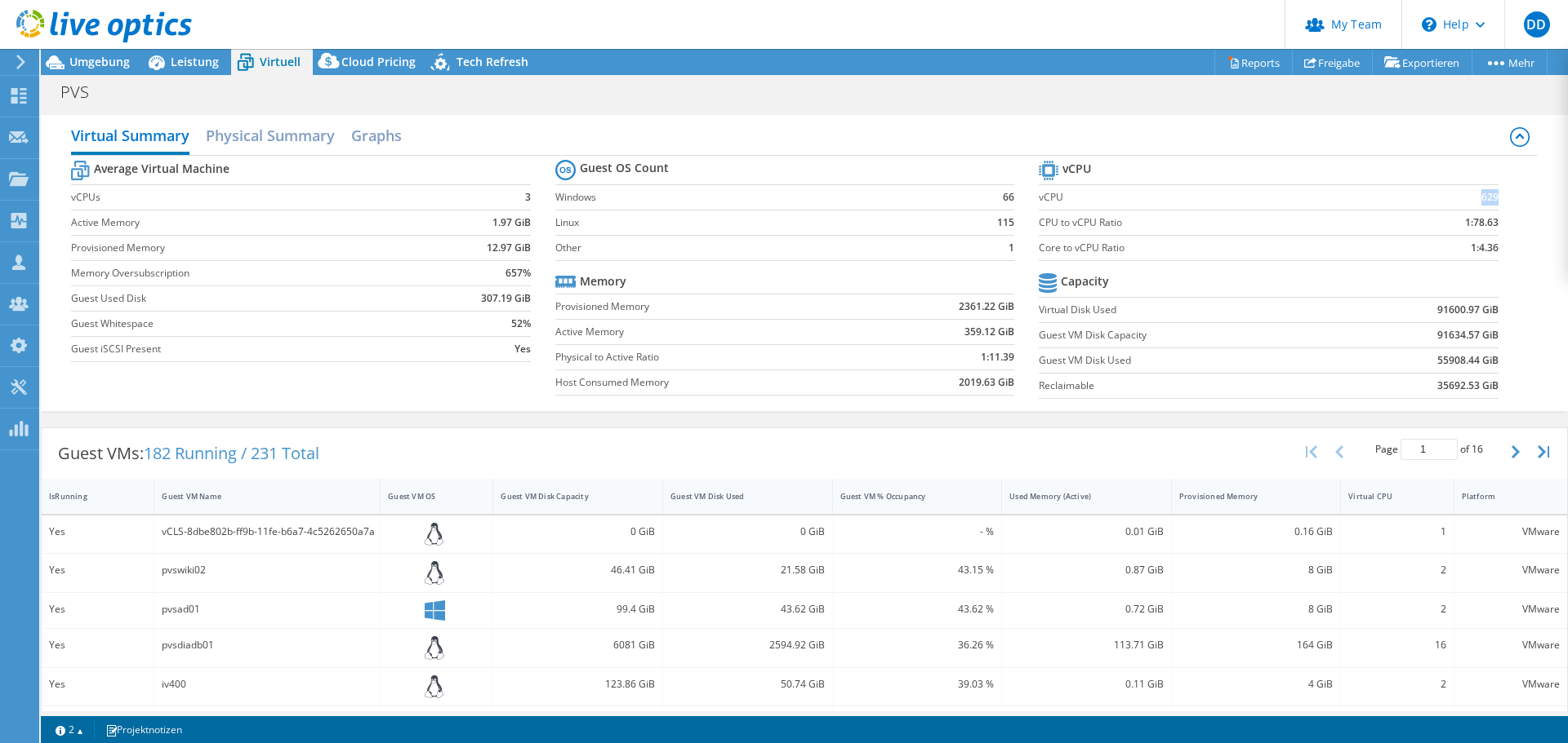
drag, startPoint x: 1462, startPoint y: 197, endPoint x: 1486, endPoint y: 199, distance: 24.1
click at [1486, 199] on td "629" at bounding box center [1438, 197] width 121 height 25
drag, startPoint x: 1486, startPoint y: 249, endPoint x: 1450, endPoint y: 248, distance: 36.0
click at [1450, 248] on td "1:4.36" at bounding box center [1438, 247] width 121 height 25
drag, startPoint x: 1463, startPoint y: 197, endPoint x: 1494, endPoint y: 195, distance: 31.1
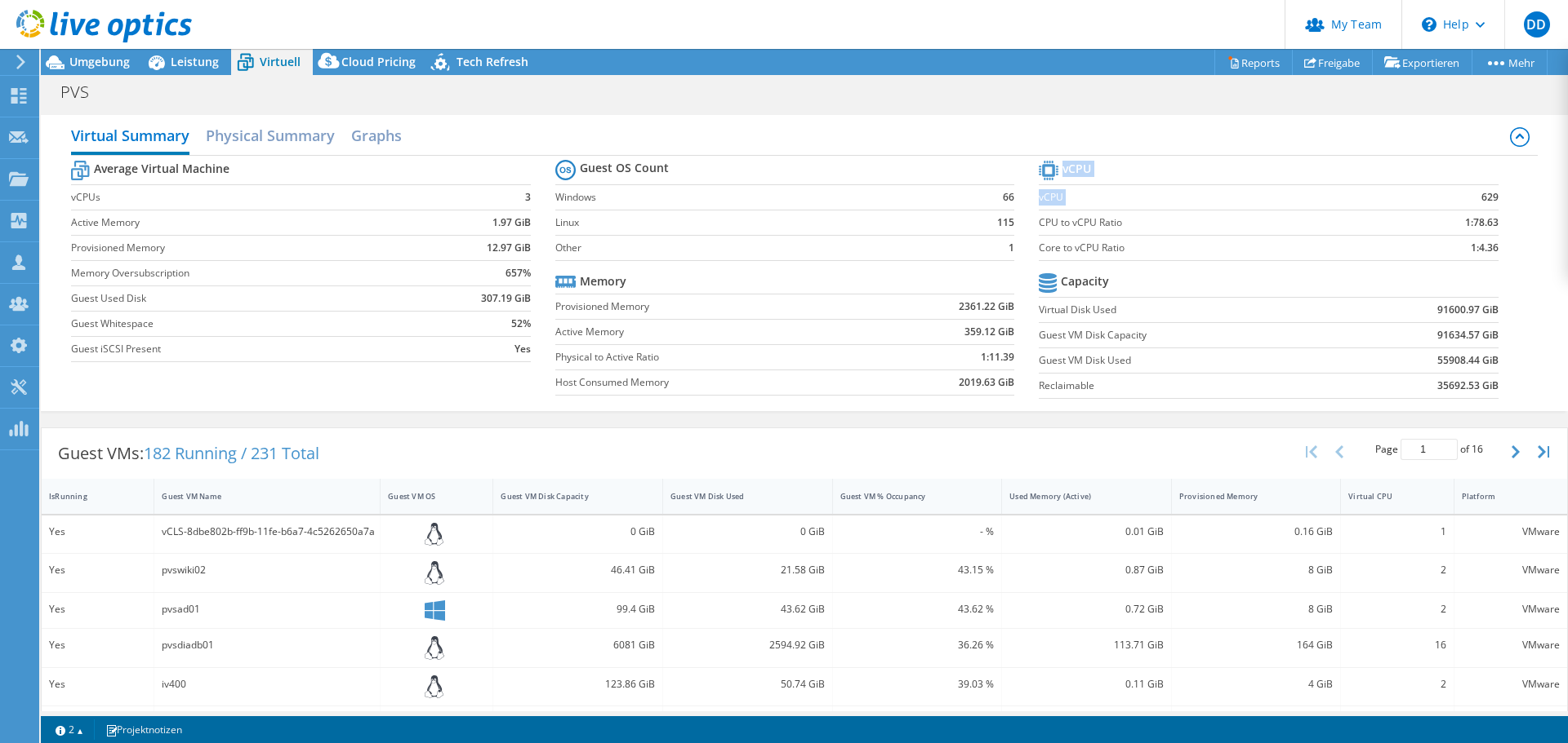
click at [1495, 194] on section "vCPU vCPU 629 CPU to vCPU Ratio 1:78.63 Core to vCPU Ratio 1:4.36 Capacity Virt…" at bounding box center [1280, 282] width 483 height 250
click at [169, 60] on icon at bounding box center [156, 62] width 28 height 28
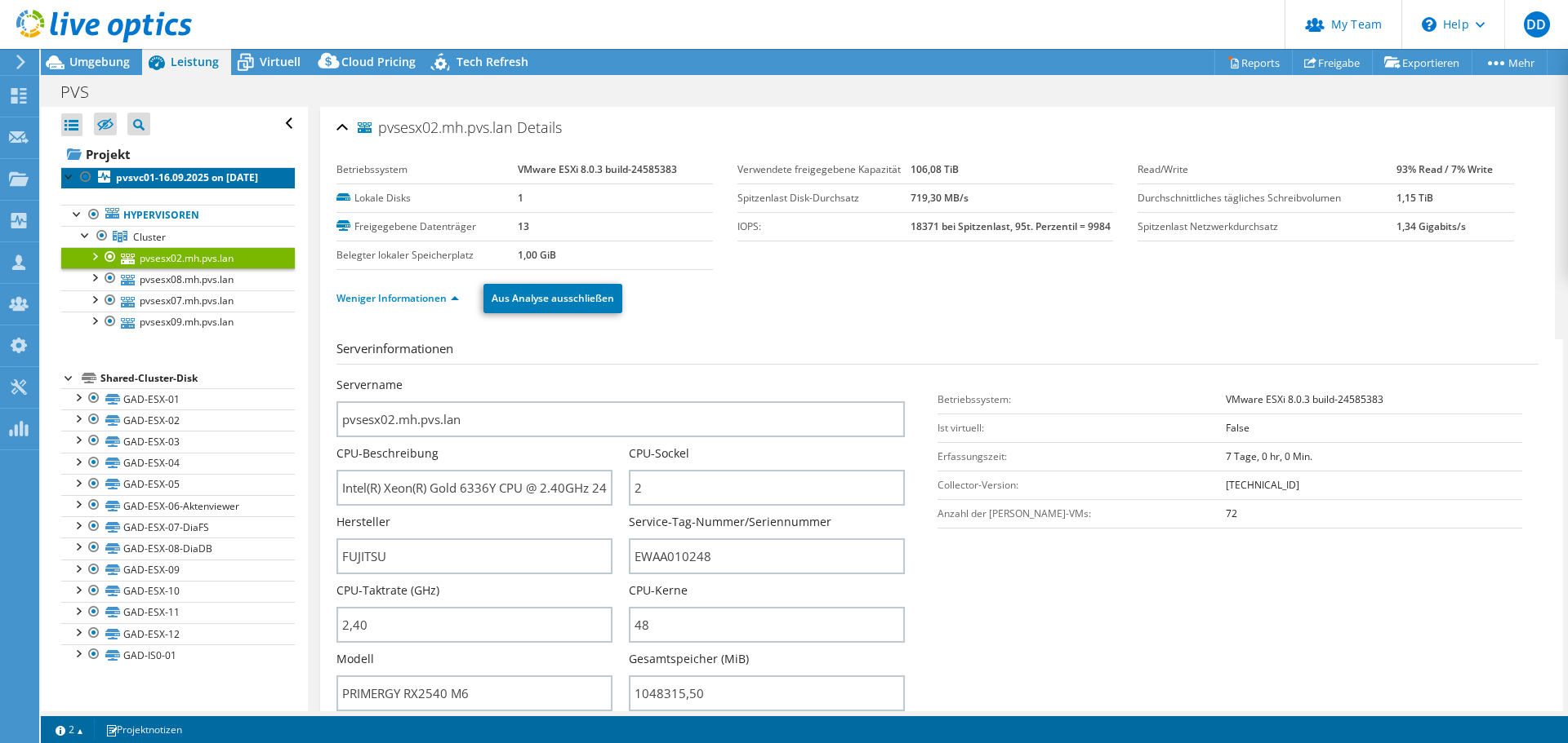
click at [147, 185] on b "pvsvc01-16.09.2025 on 9/30/2025" at bounding box center [187, 177] width 142 height 14
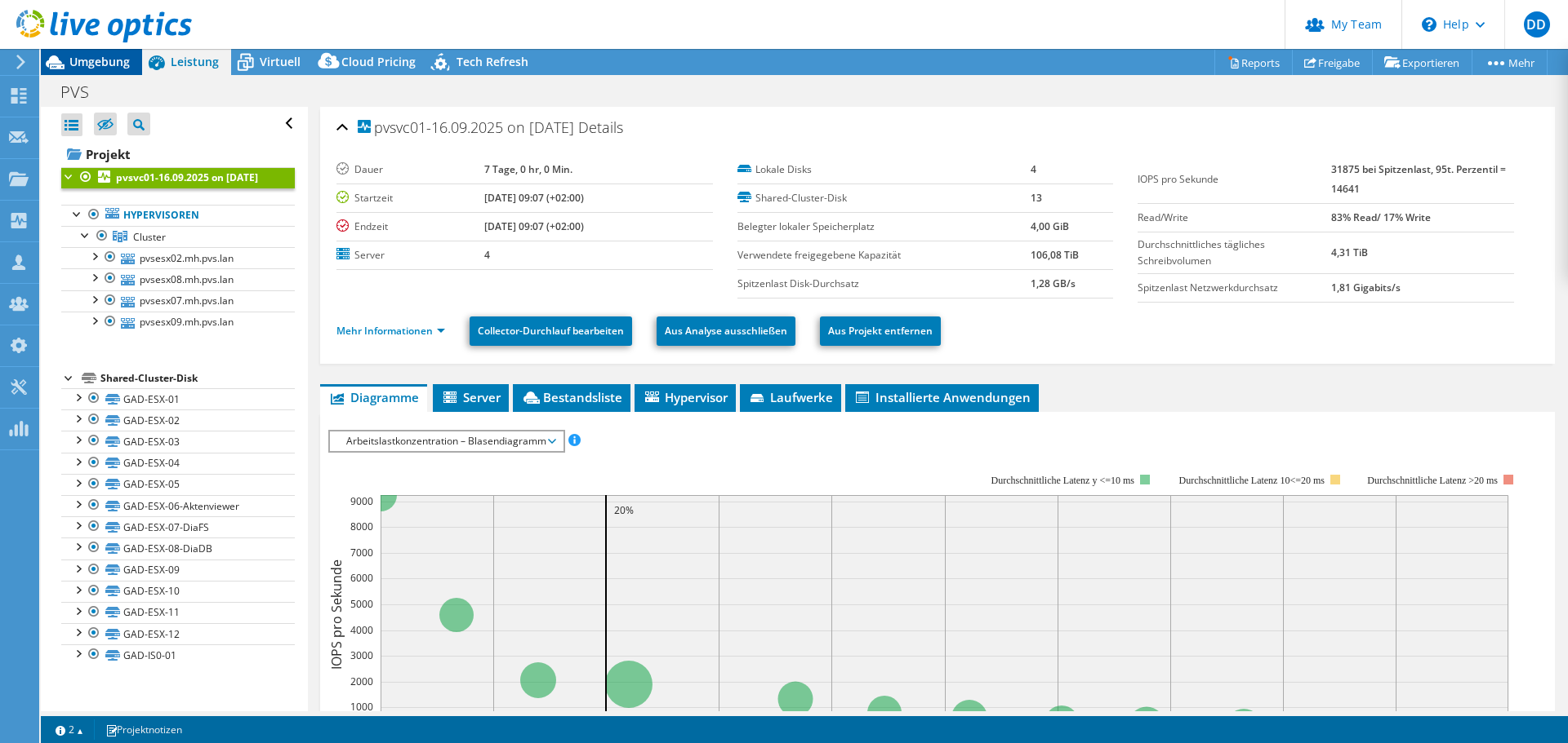
click at [88, 66] on span "Umgebung" at bounding box center [100, 62] width 61 height 16
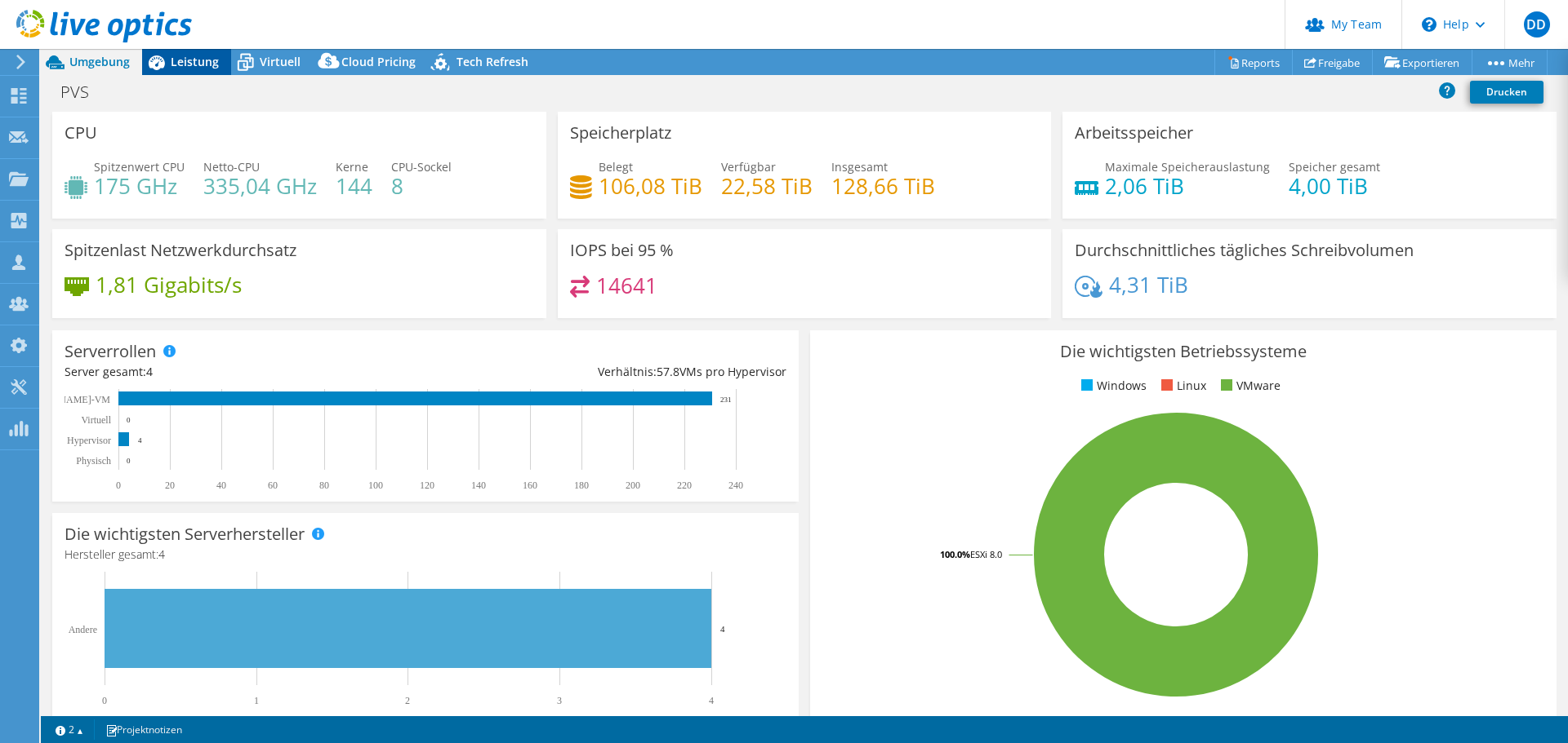
click at [215, 74] on div "Leistung" at bounding box center [186, 62] width 89 height 26
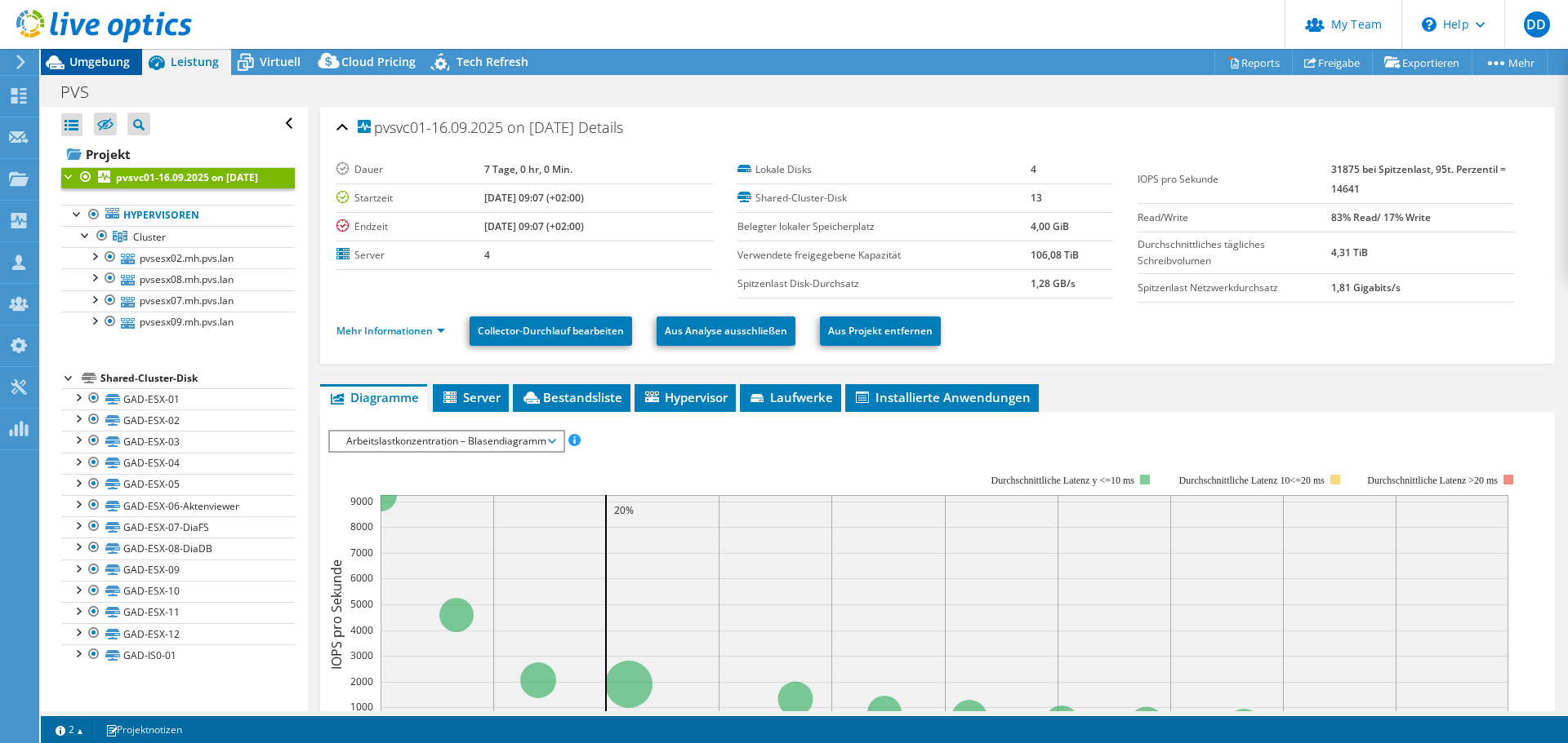
click at [108, 66] on span "Umgebung" at bounding box center [100, 62] width 61 height 16
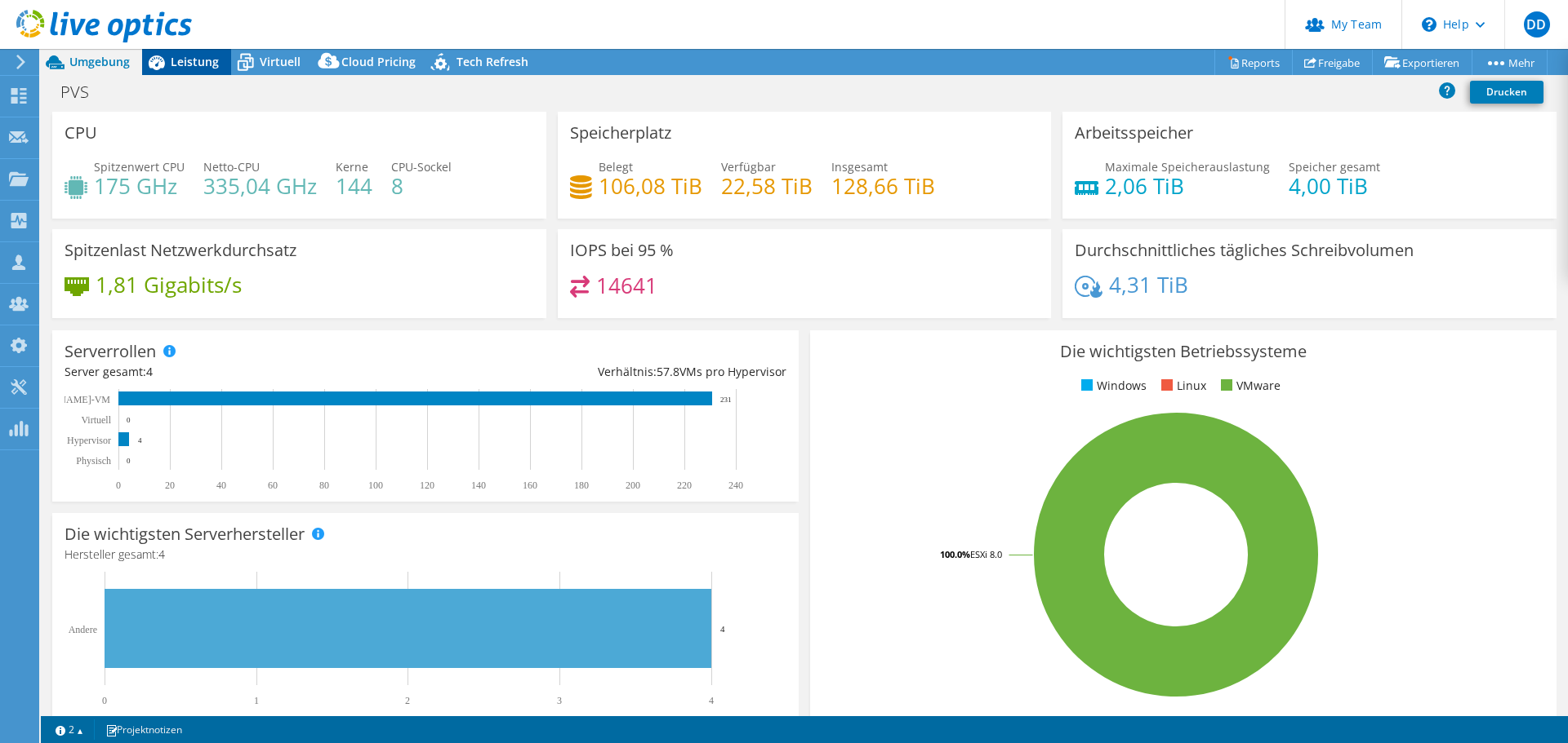
click at [185, 70] on div "Leistung" at bounding box center [186, 62] width 89 height 26
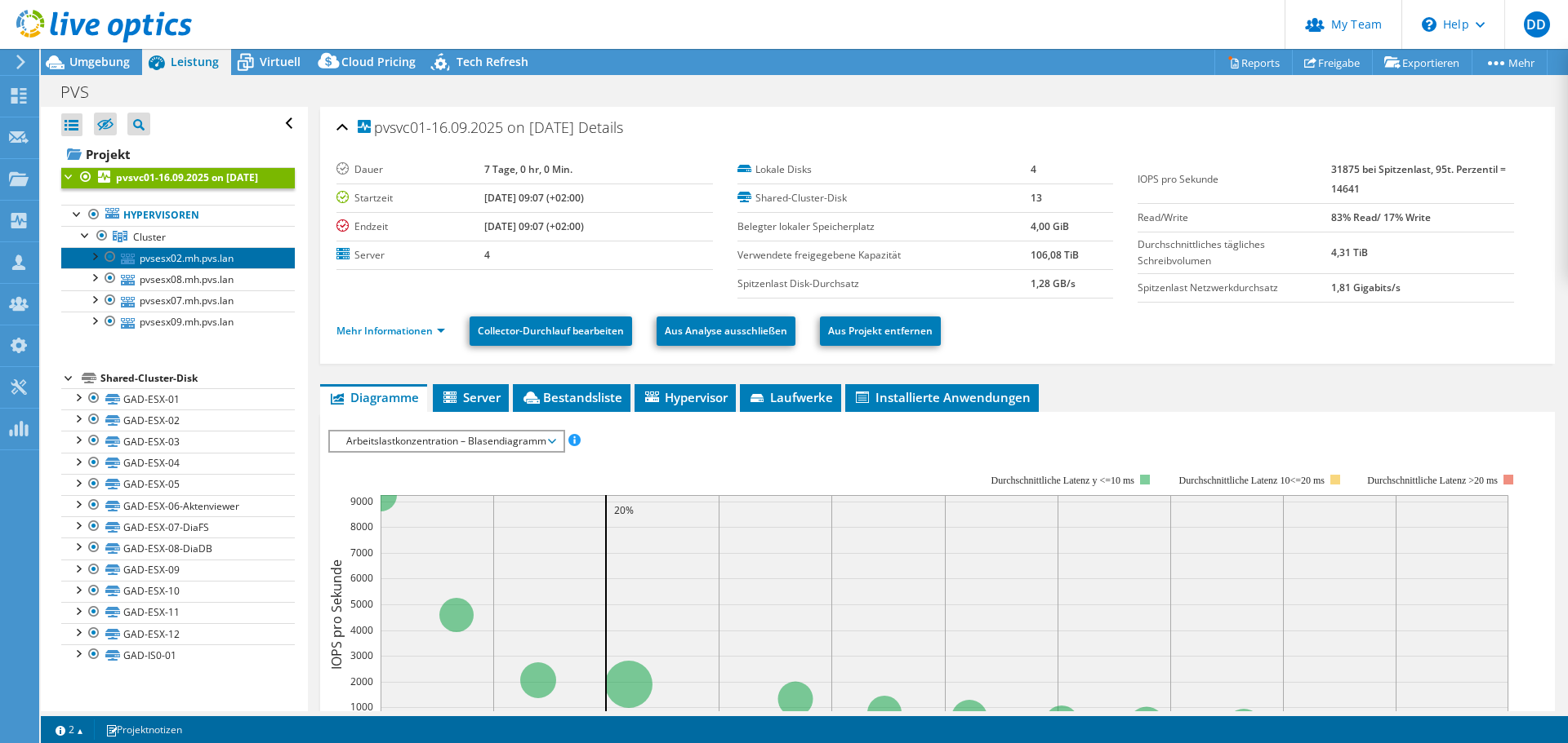
click at [186, 269] on link "pvsesx02.mh.pvs.lan" at bounding box center [178, 258] width 234 height 22
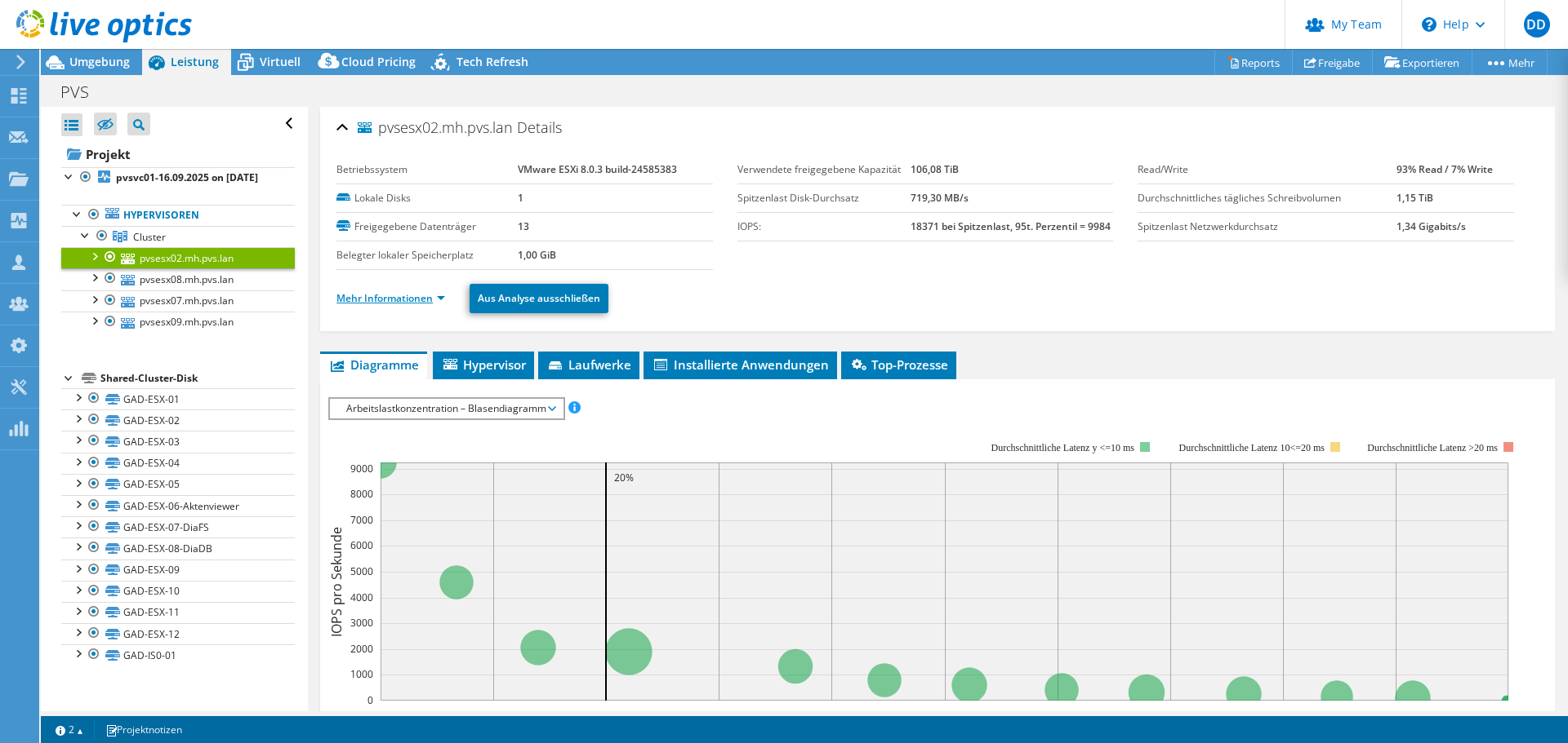
click at [418, 295] on link "Mehr Informationen" at bounding box center [390, 298] width 109 height 14
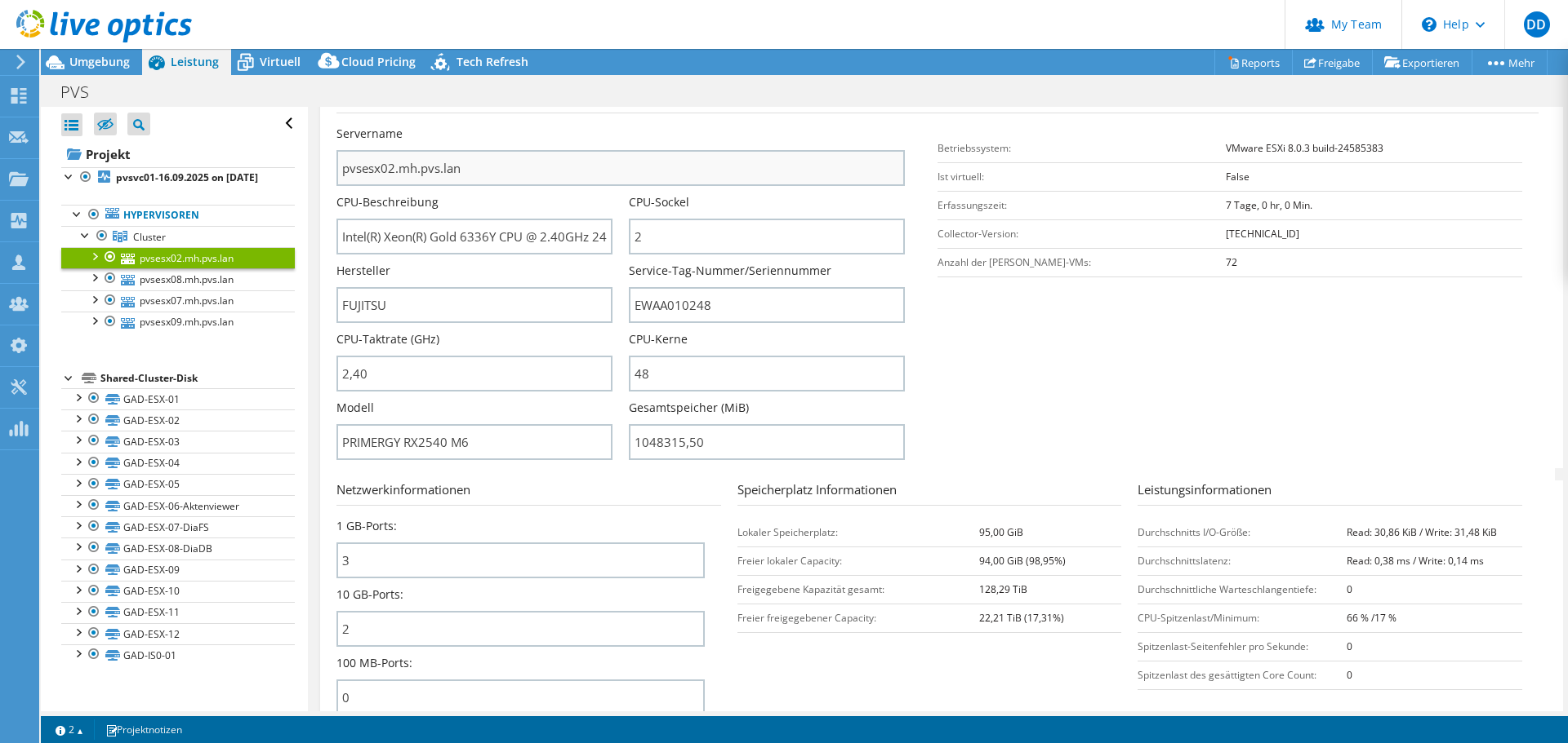
scroll to position [327, 0]
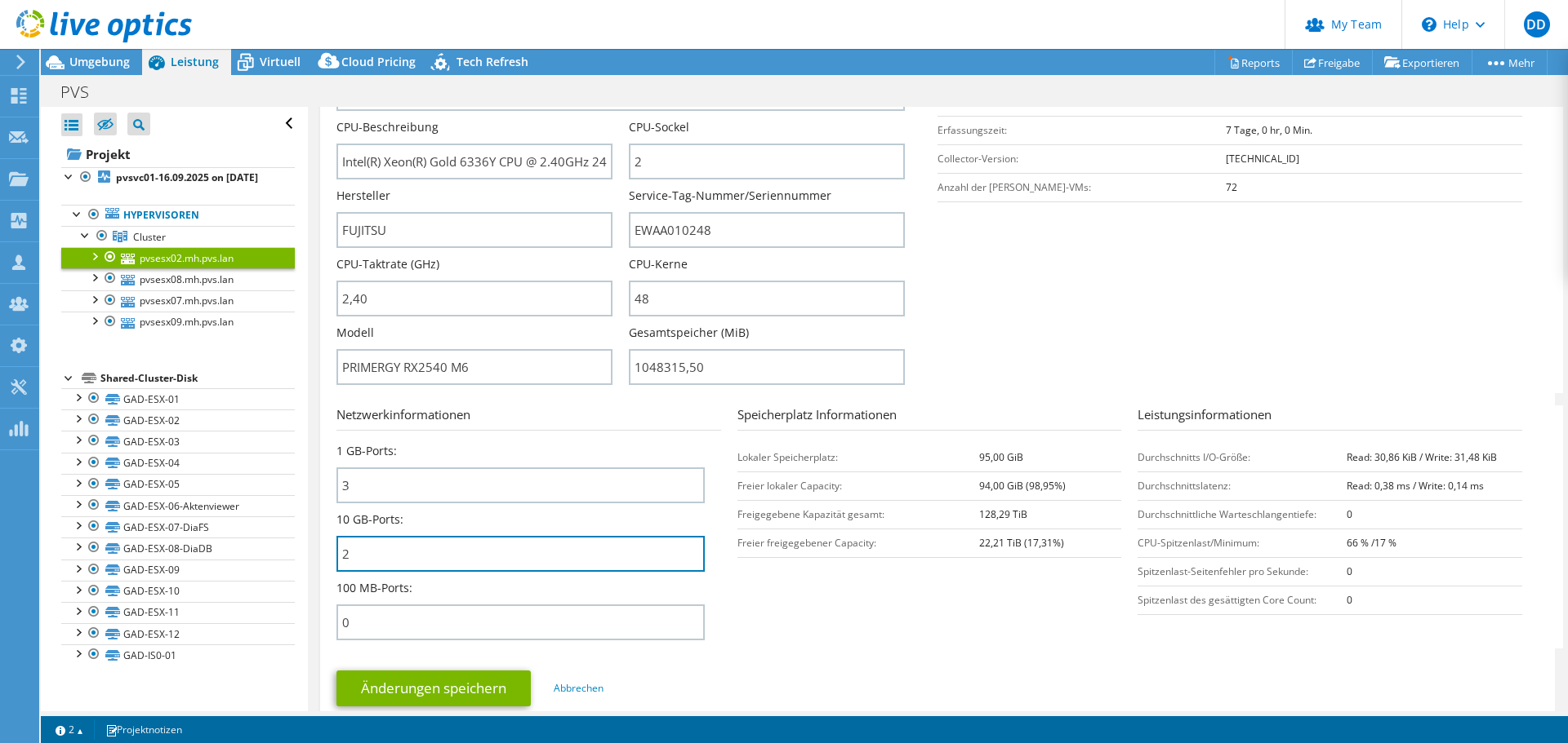
drag, startPoint x: 421, startPoint y: 565, endPoint x: 334, endPoint y: 558, distance: 87.3
click at [334, 558] on div "pvsesx02.mh.pvs.lan Details Betriebssystem VMware ESXi 8.0.3 build-24585383 Lok…" at bounding box center [937, 262] width 1234 height 965
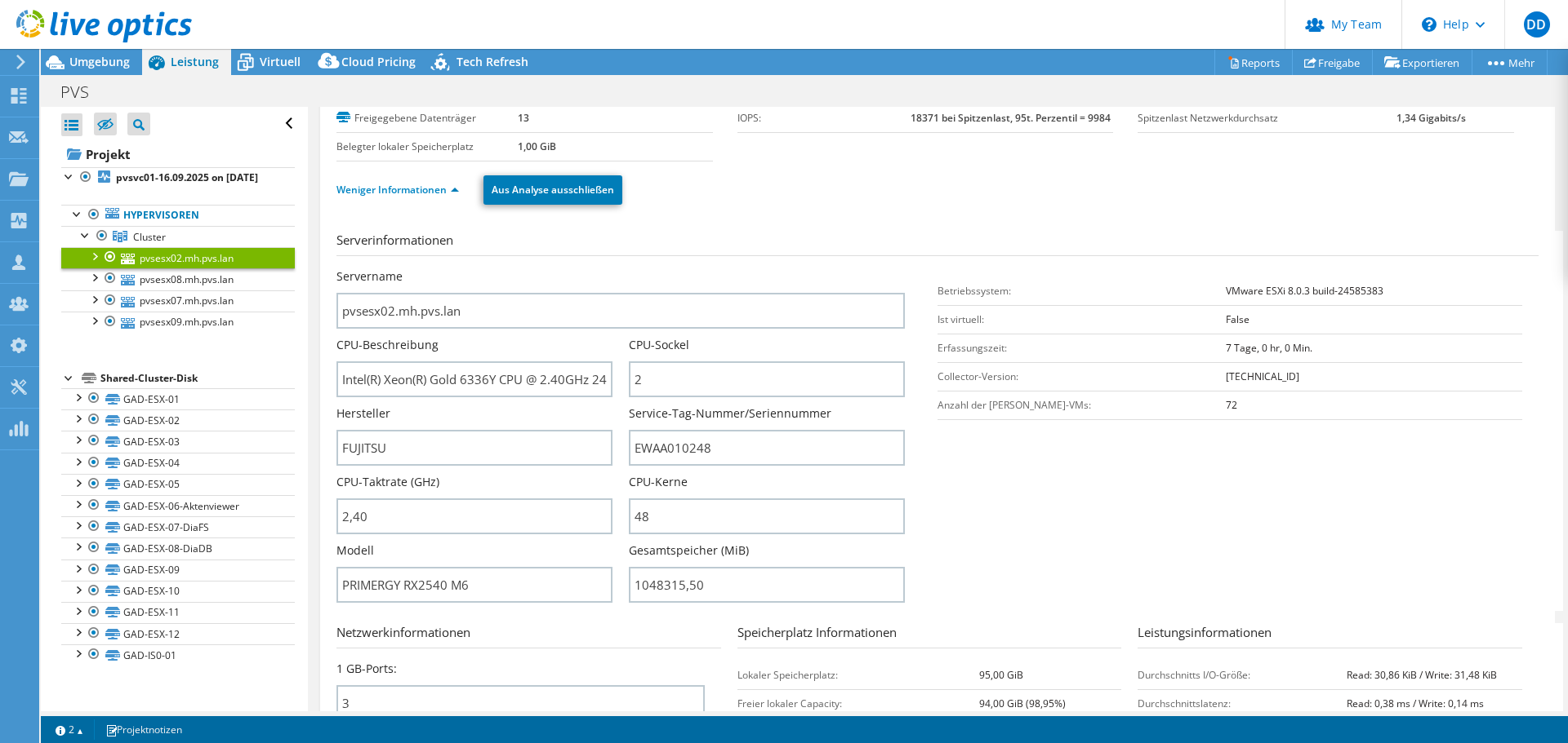
scroll to position [0, 0]
